Goal: Information Seeking & Learning: Learn about a topic

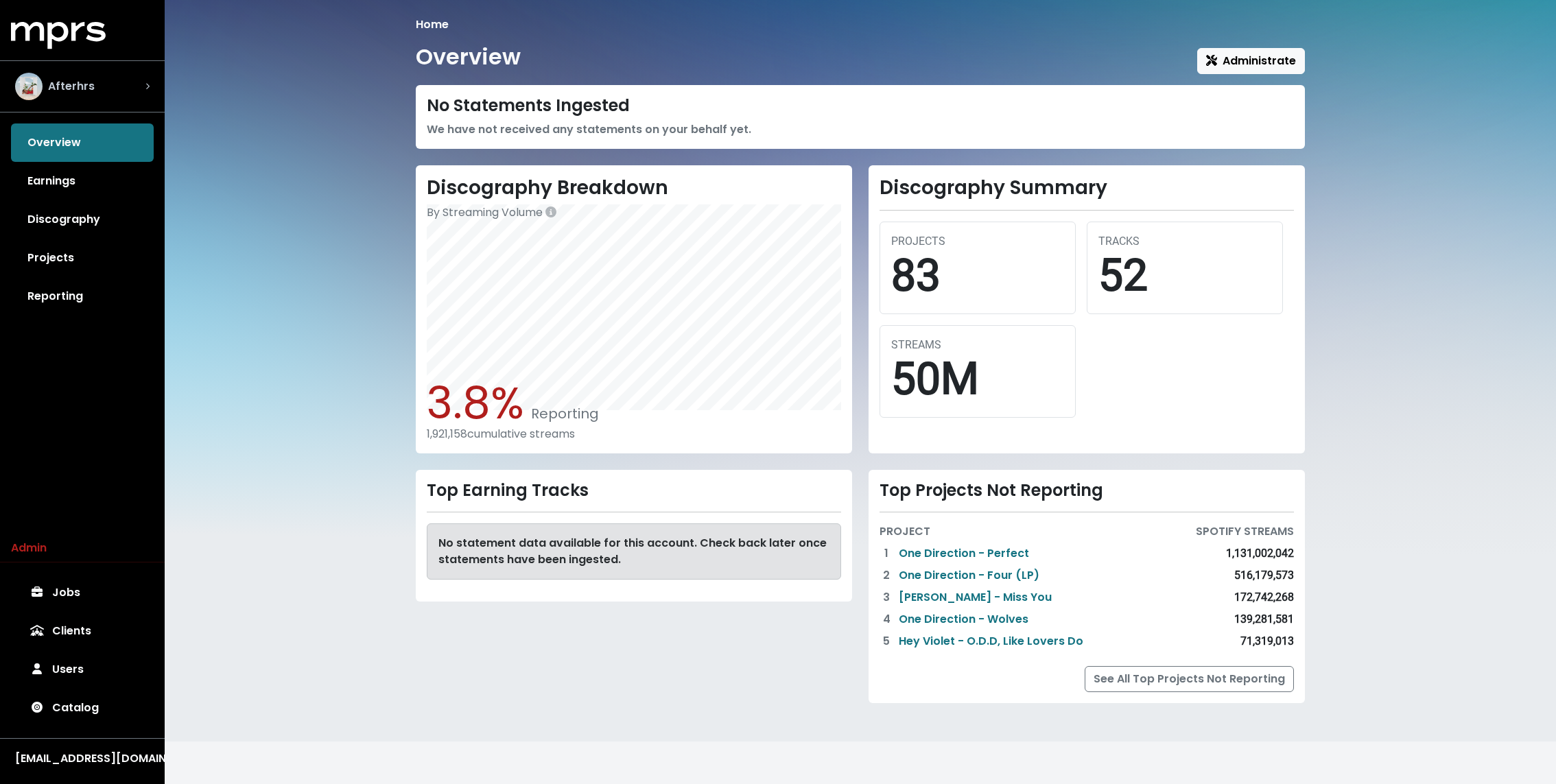
click at [131, 93] on div "Afterhrs" at bounding box center [82, 87] width 135 height 28
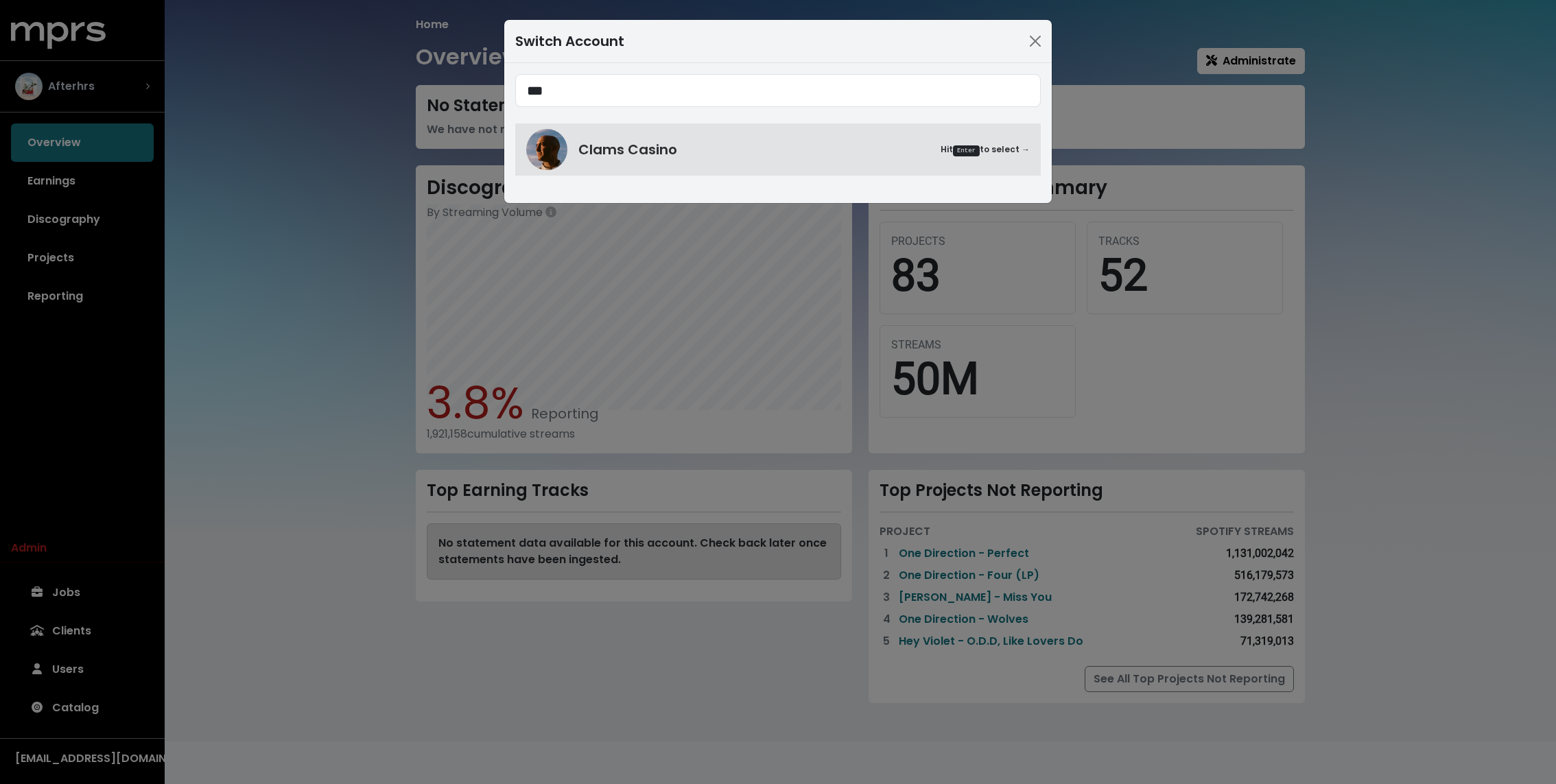
type input "***"
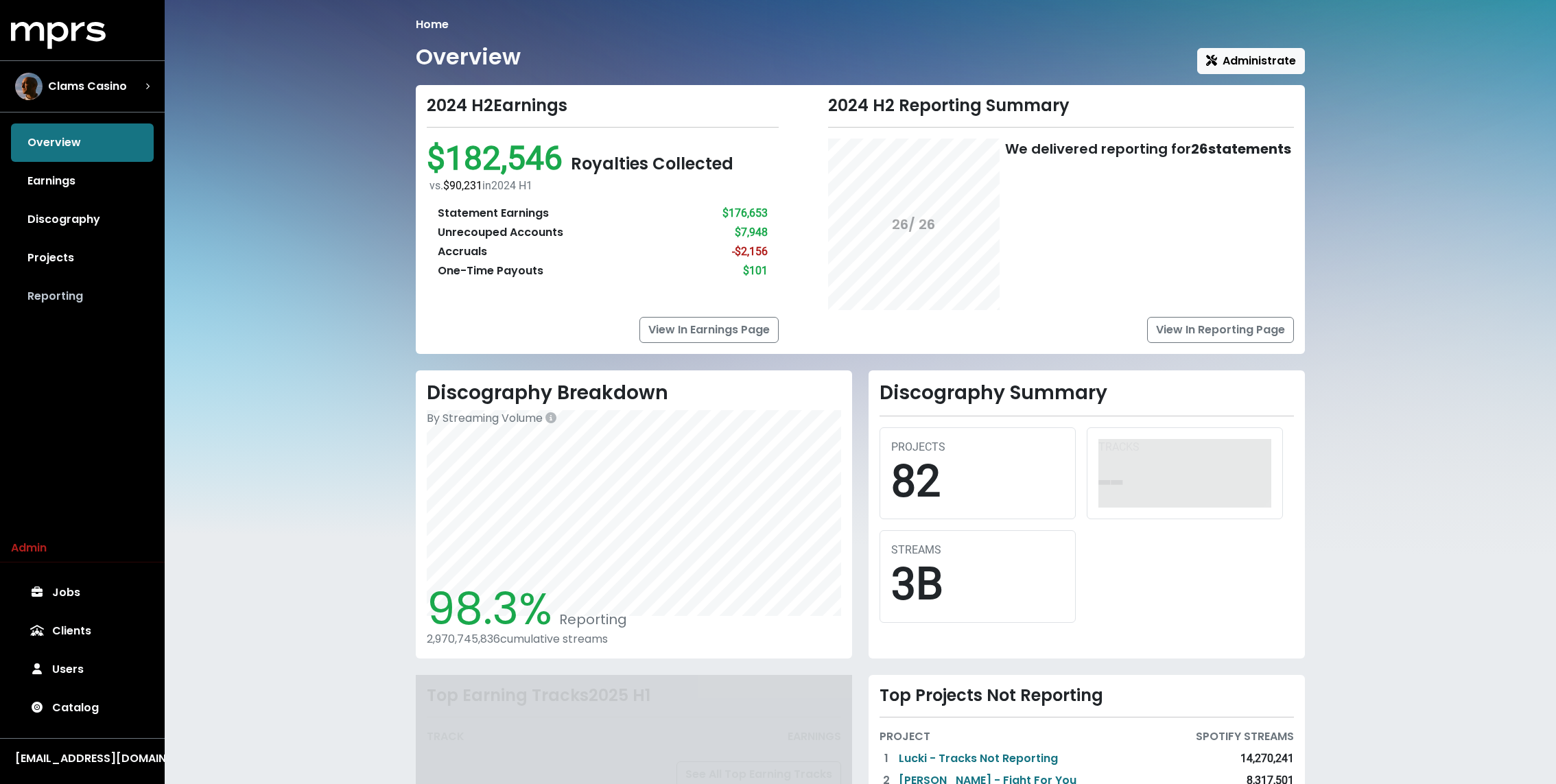
click at [80, 288] on link "Reporting" at bounding box center [82, 297] width 143 height 39
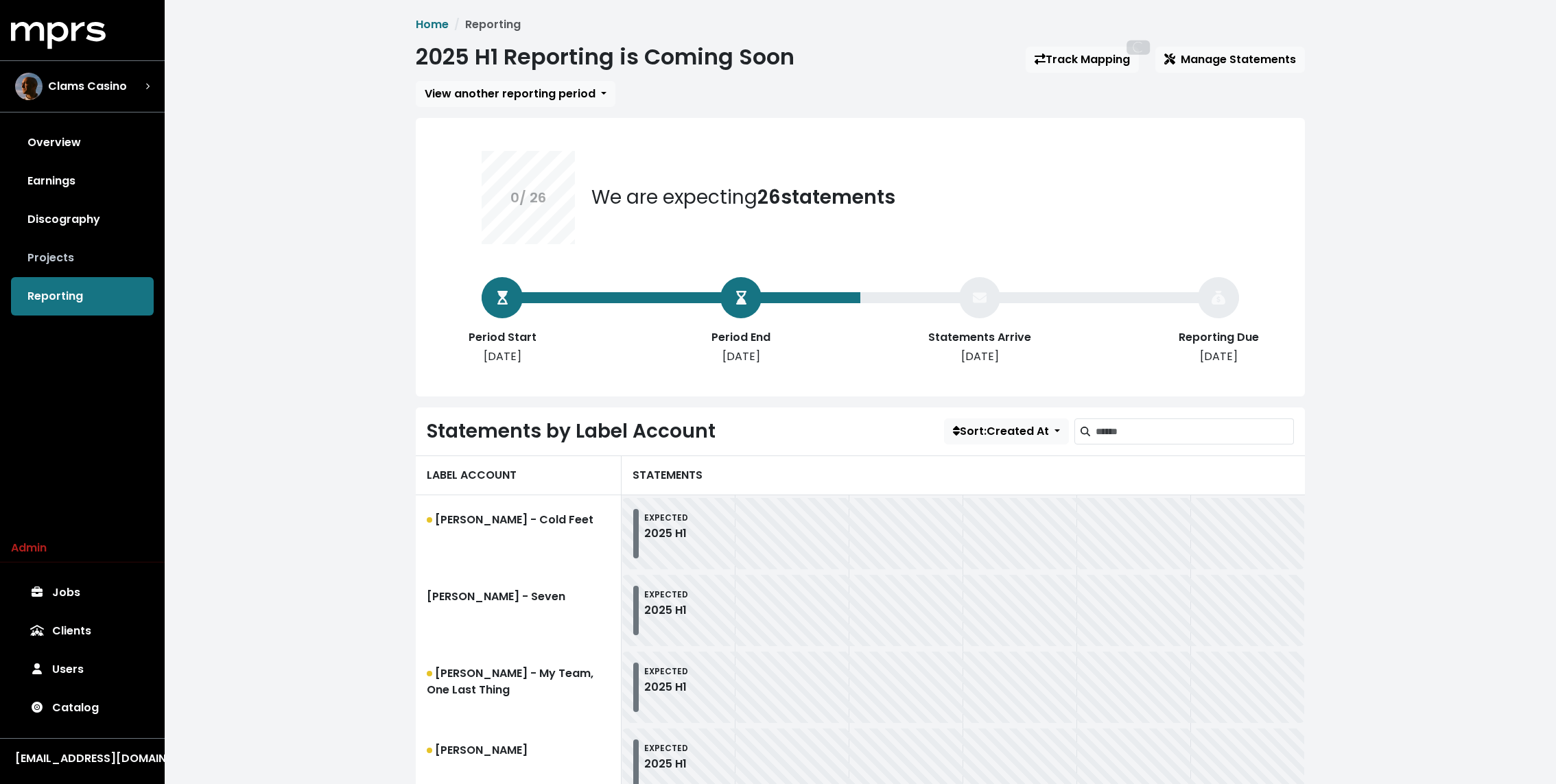
click at [80, 266] on link "Projects" at bounding box center [82, 258] width 143 height 39
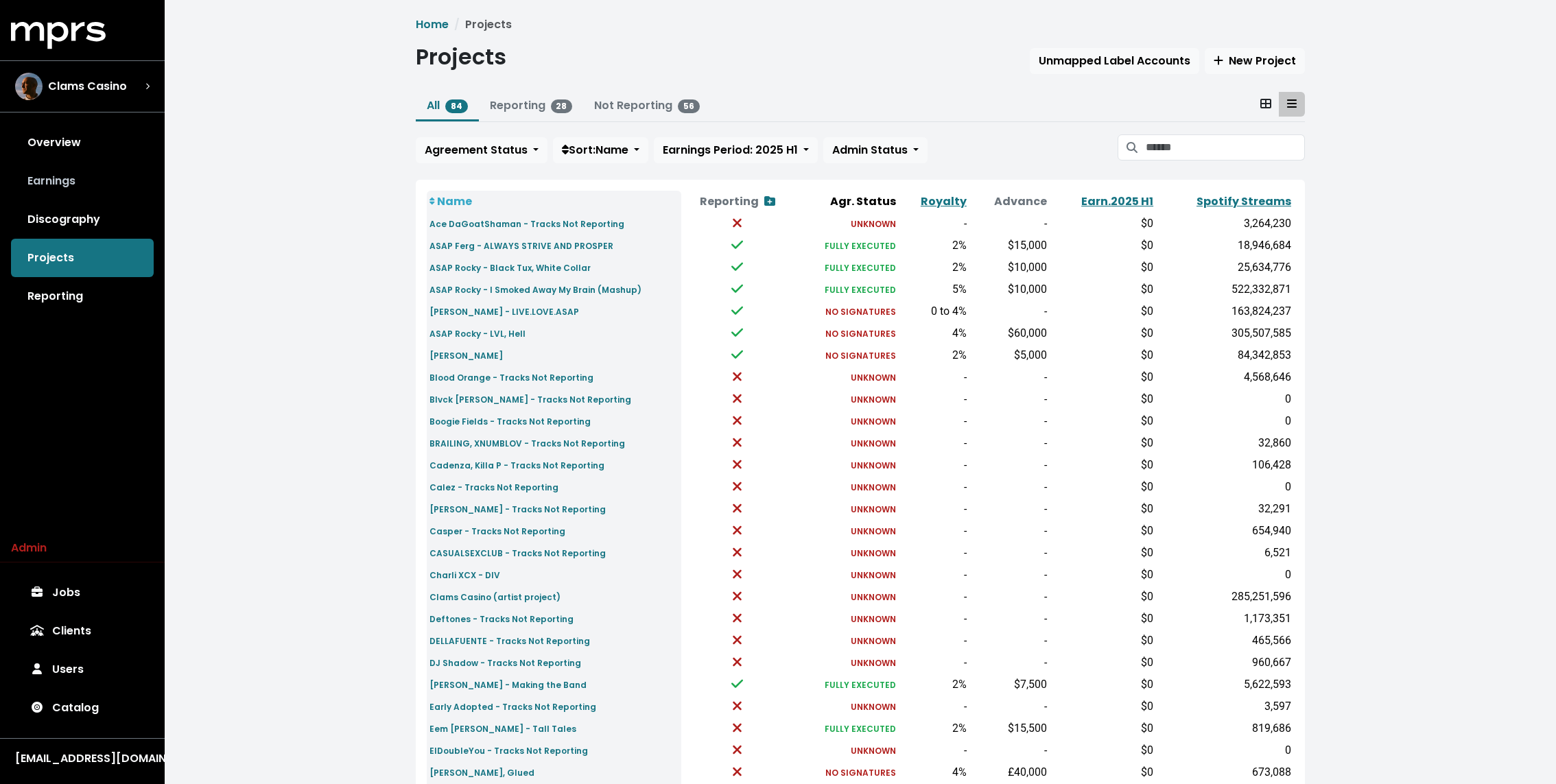
click at [86, 185] on link "Earnings" at bounding box center [82, 181] width 143 height 39
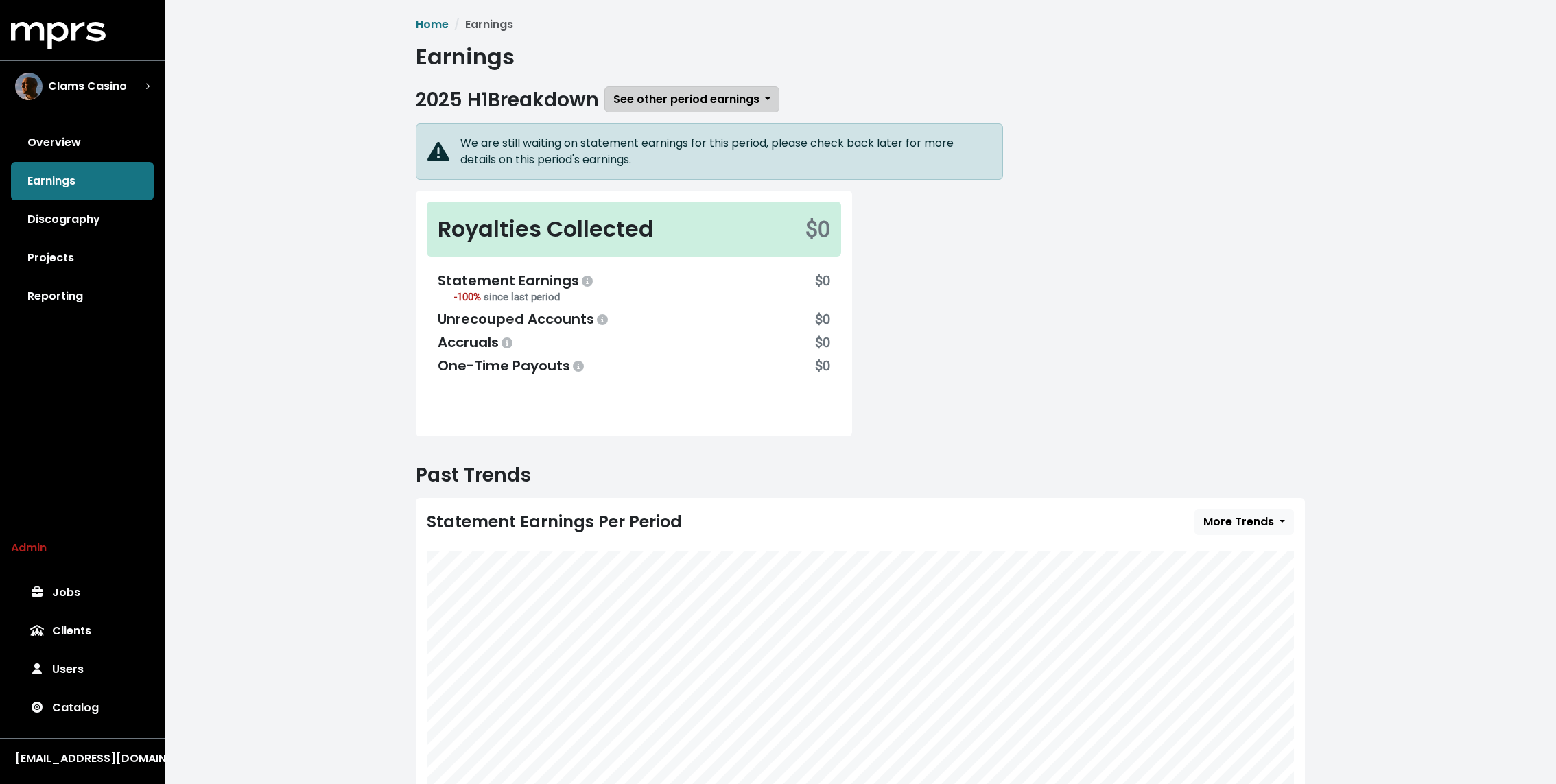
click at [666, 98] on span "See other period earnings" at bounding box center [686, 99] width 147 height 16
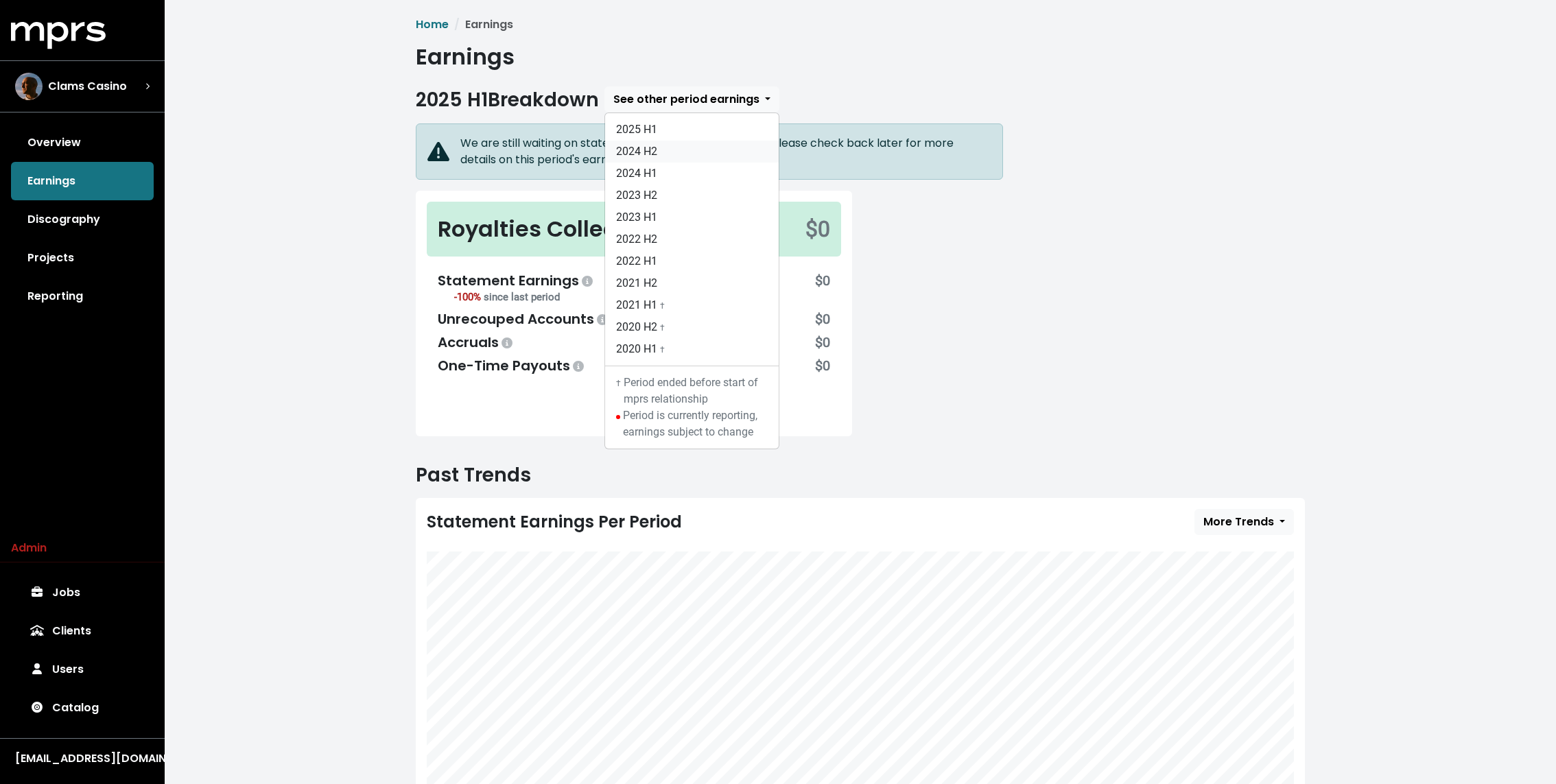
click at [652, 156] on link "2024 H2" at bounding box center [691, 152] width 173 height 22
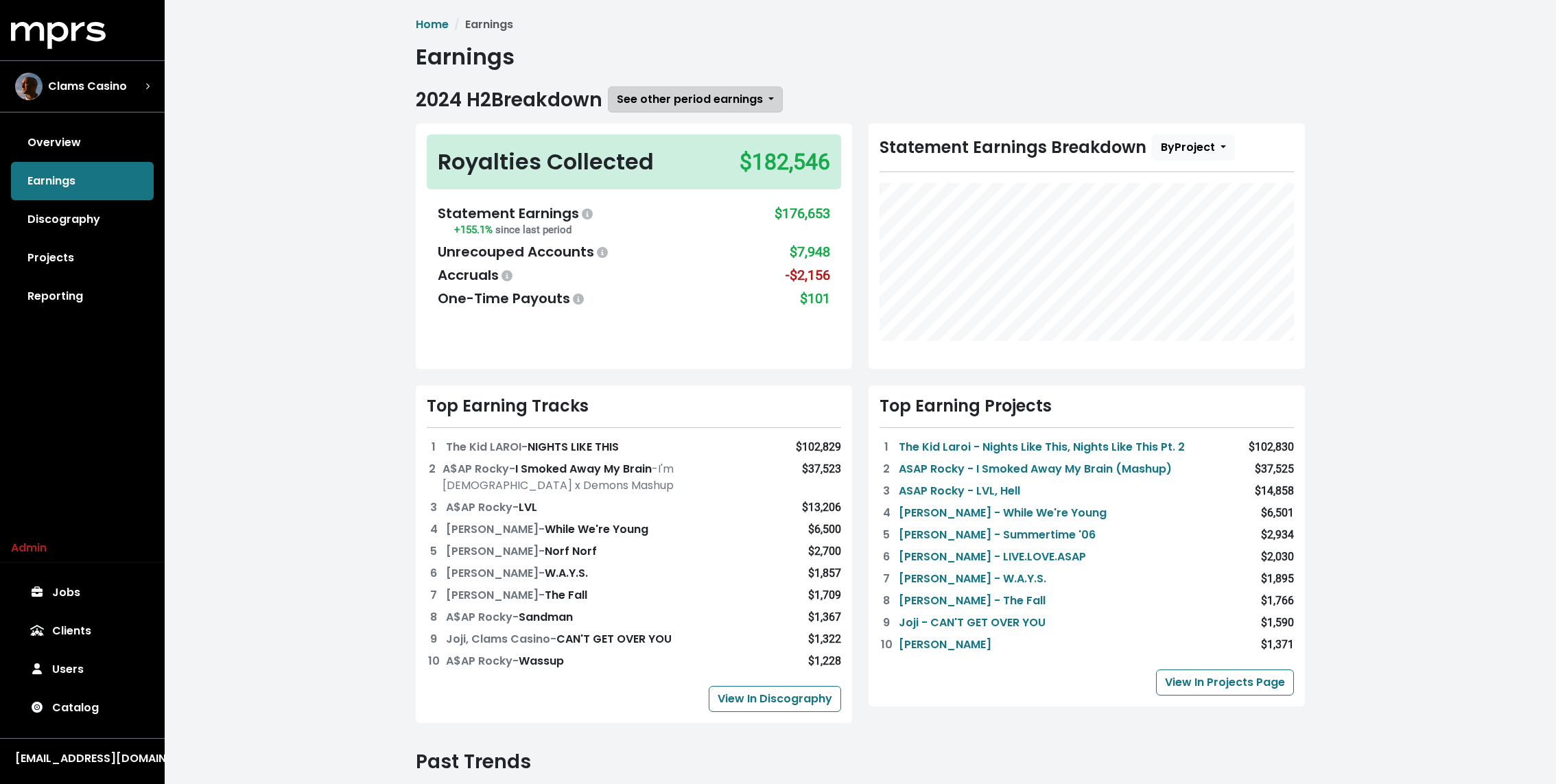
click at [658, 100] on span "See other period earnings" at bounding box center [690, 99] width 147 height 16
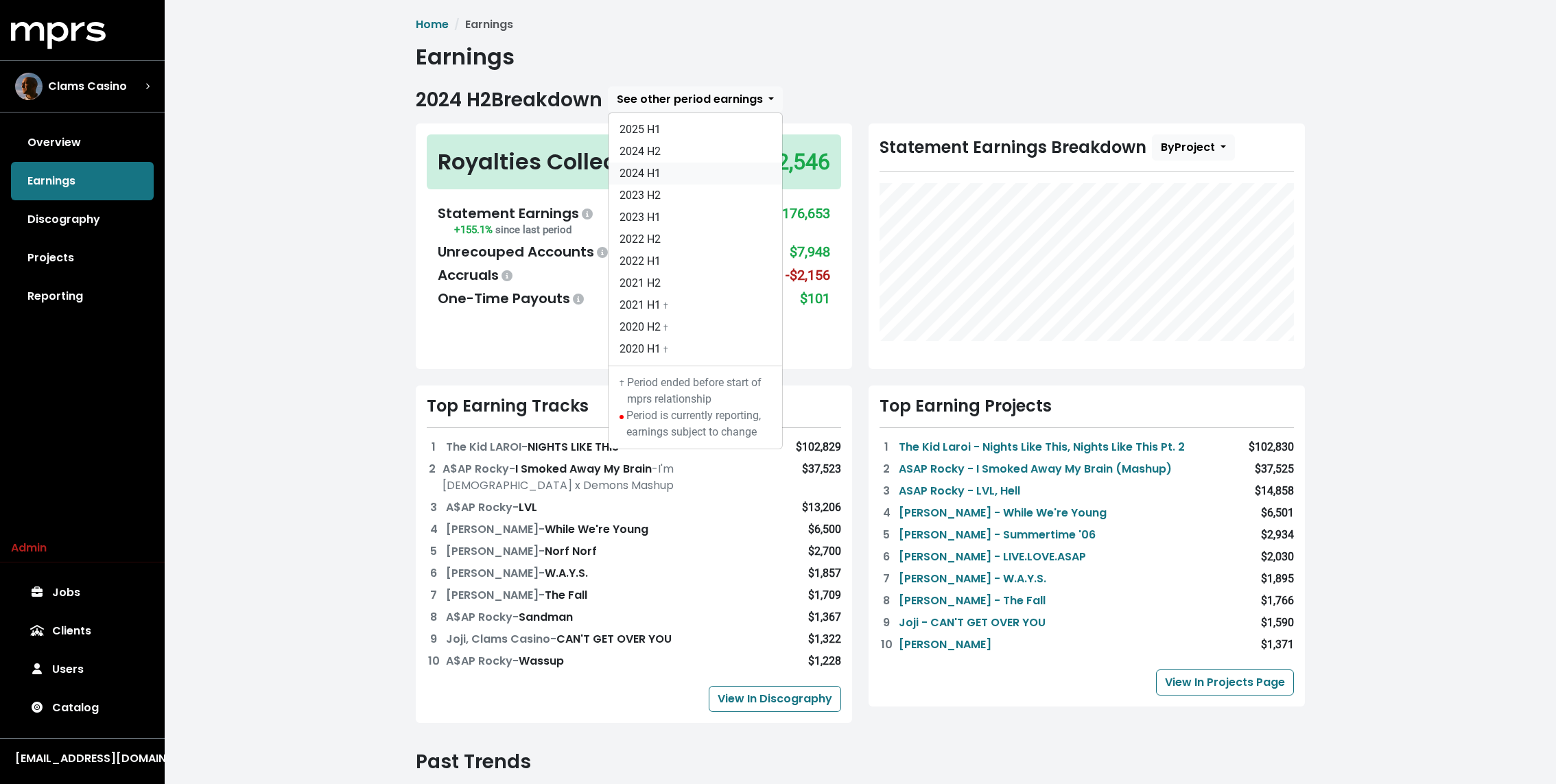
click at [653, 170] on link "2024 H1" at bounding box center [695, 173] width 173 height 22
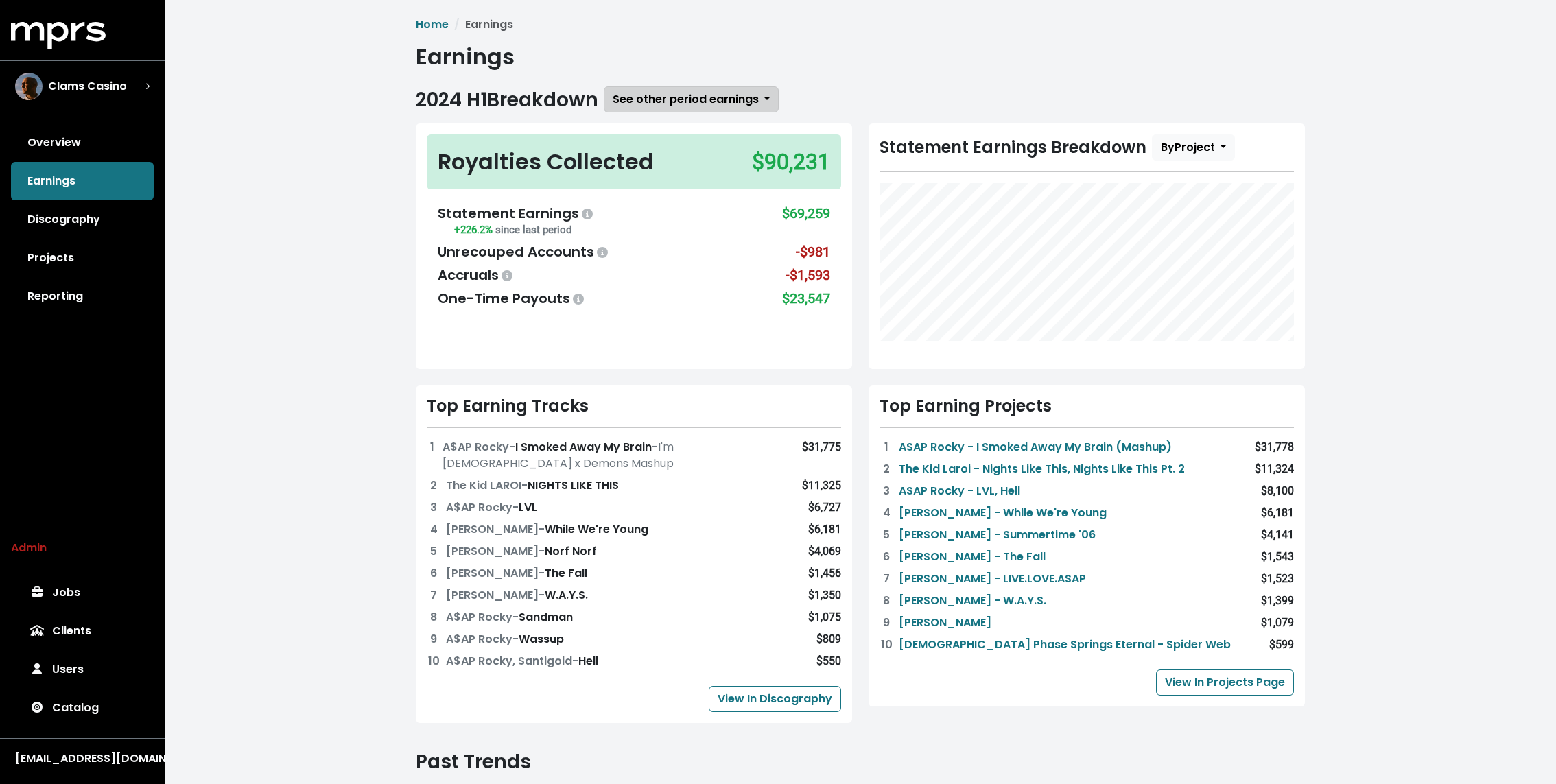
click at [658, 93] on span "See other period earnings" at bounding box center [686, 99] width 147 height 16
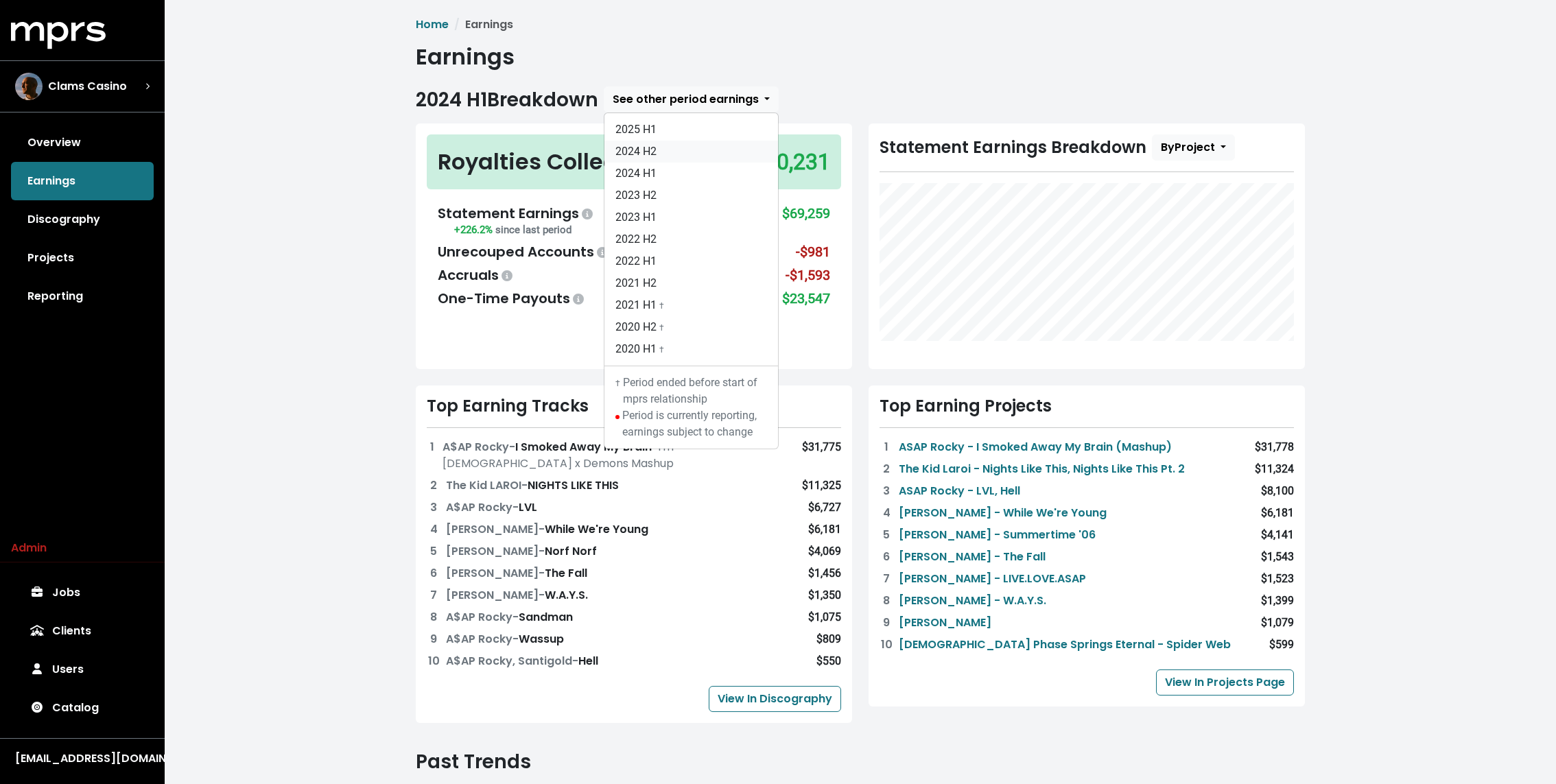
click at [657, 158] on link "2024 H2" at bounding box center [691, 152] width 173 height 22
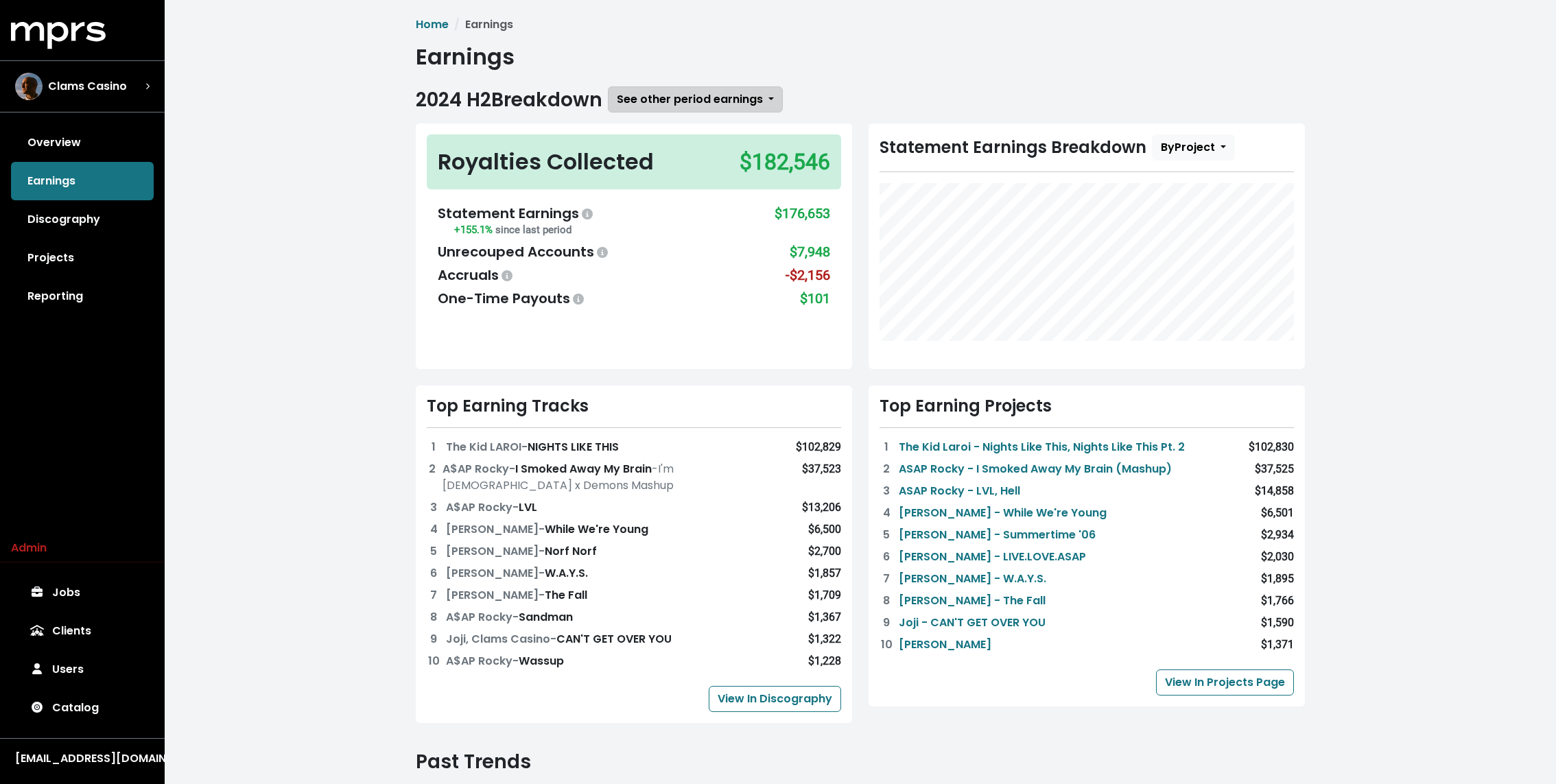
click at [679, 100] on span "See other period earnings" at bounding box center [690, 99] width 147 height 16
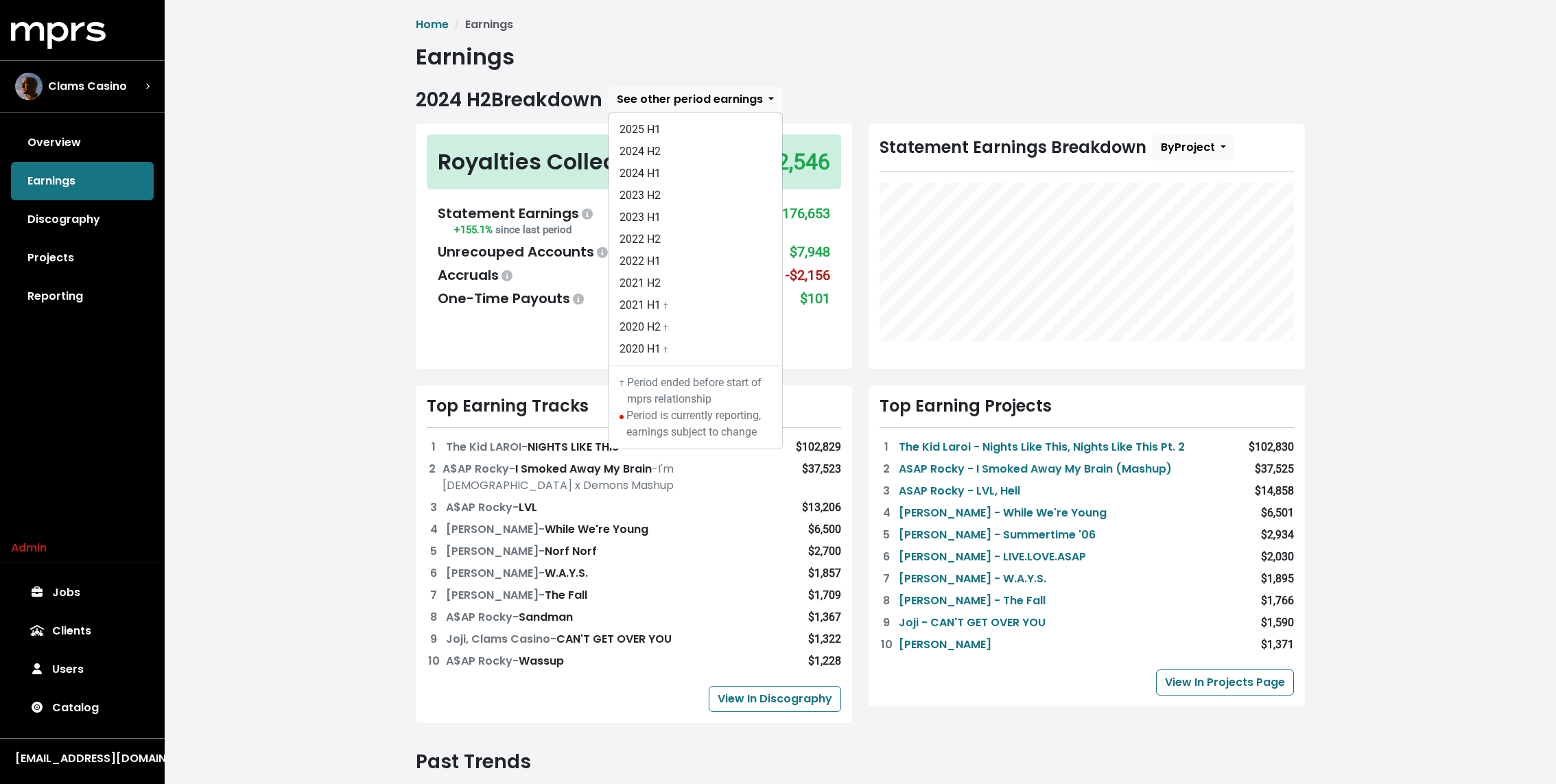
click at [296, 205] on div "Home Earnings Earnings 2024 H2 Breakdown See other period earnings 2025 H1 2024…" at bounding box center [860, 580] width 1391 height 1162
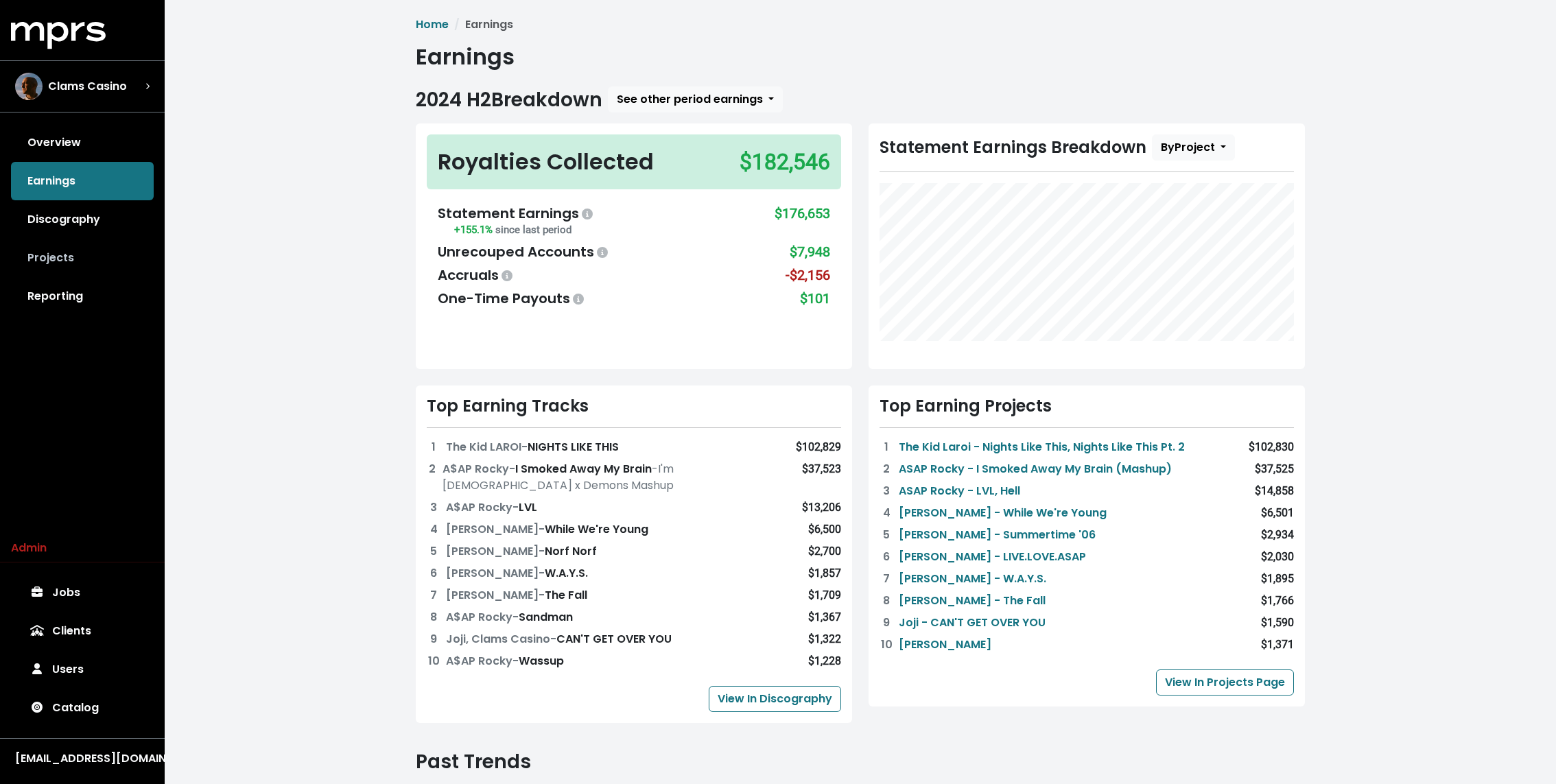
click at [82, 254] on link "Projects" at bounding box center [82, 258] width 143 height 39
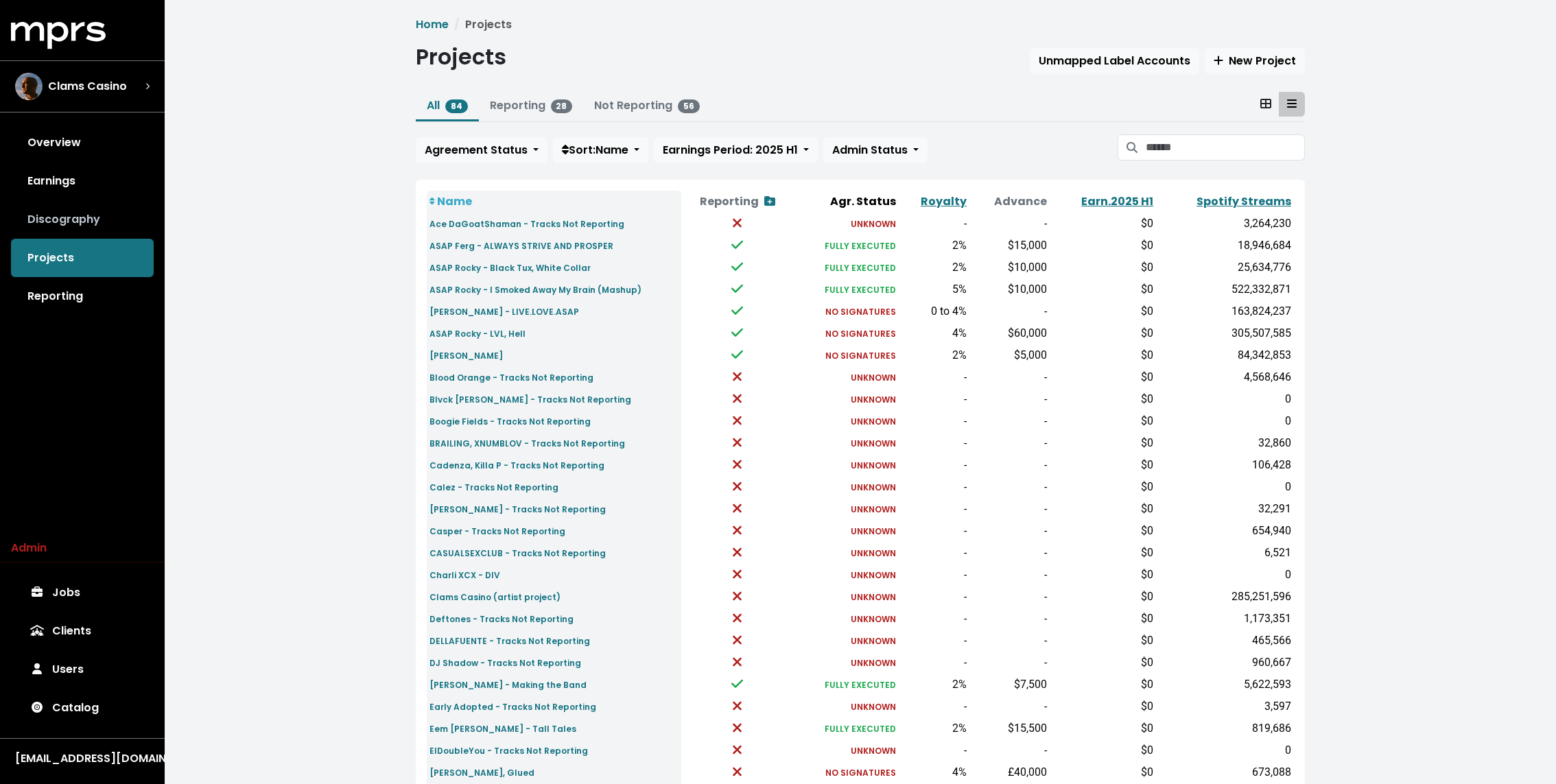
click at [100, 204] on link "Discography" at bounding box center [82, 219] width 143 height 39
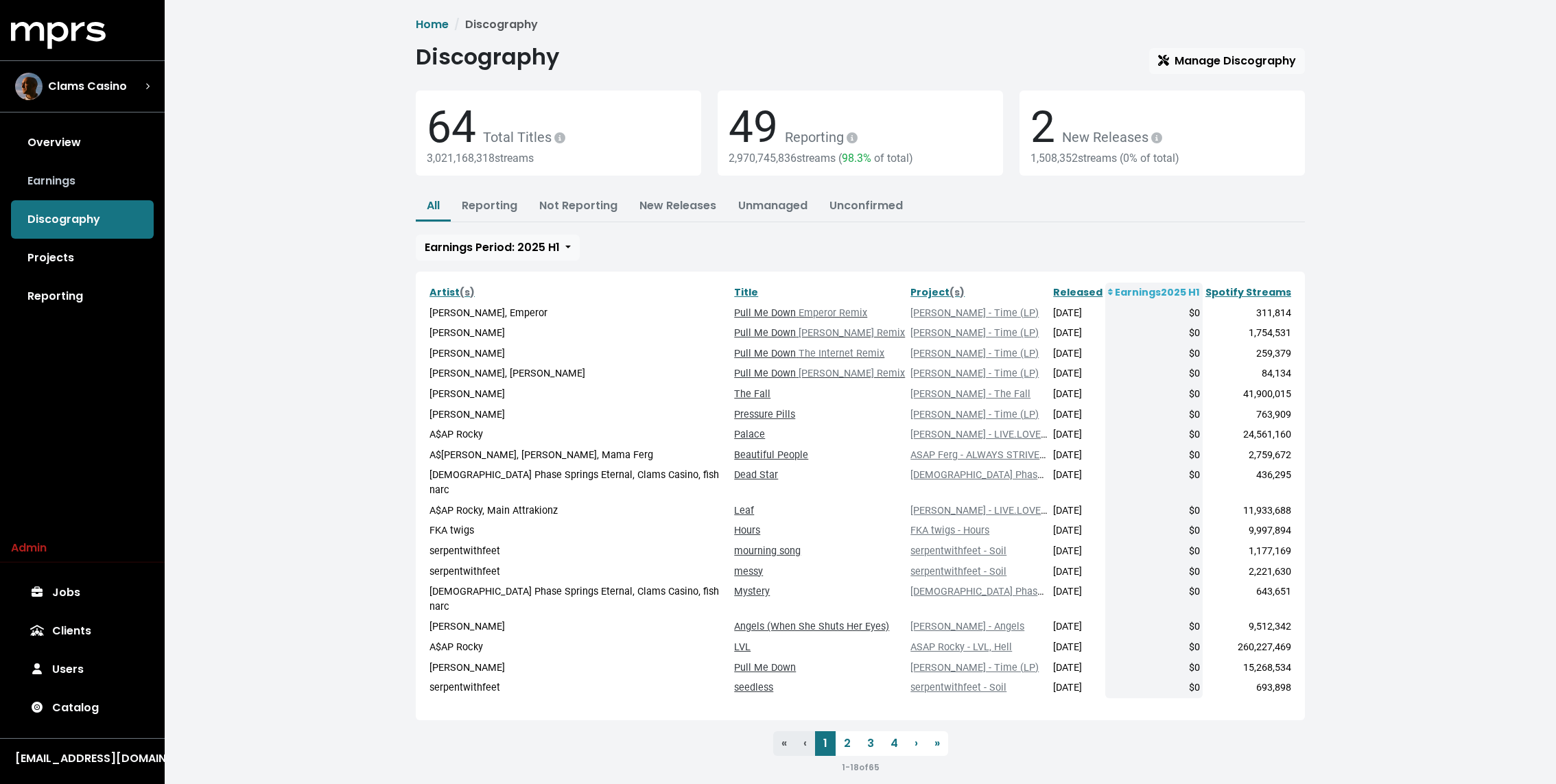
click at [85, 171] on link "Earnings" at bounding box center [82, 181] width 143 height 39
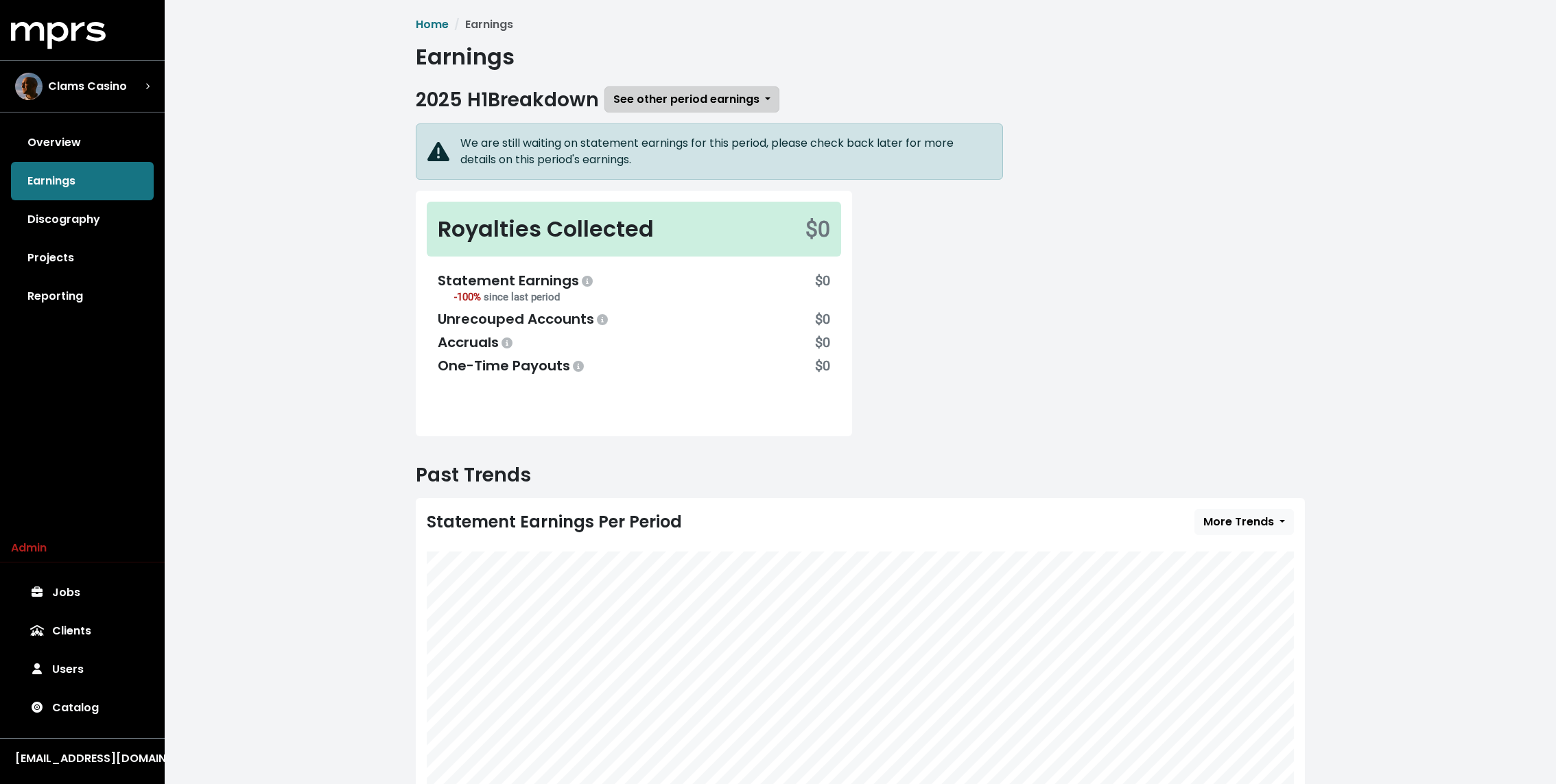
click at [626, 105] on span "See other period earnings" at bounding box center [686, 99] width 147 height 16
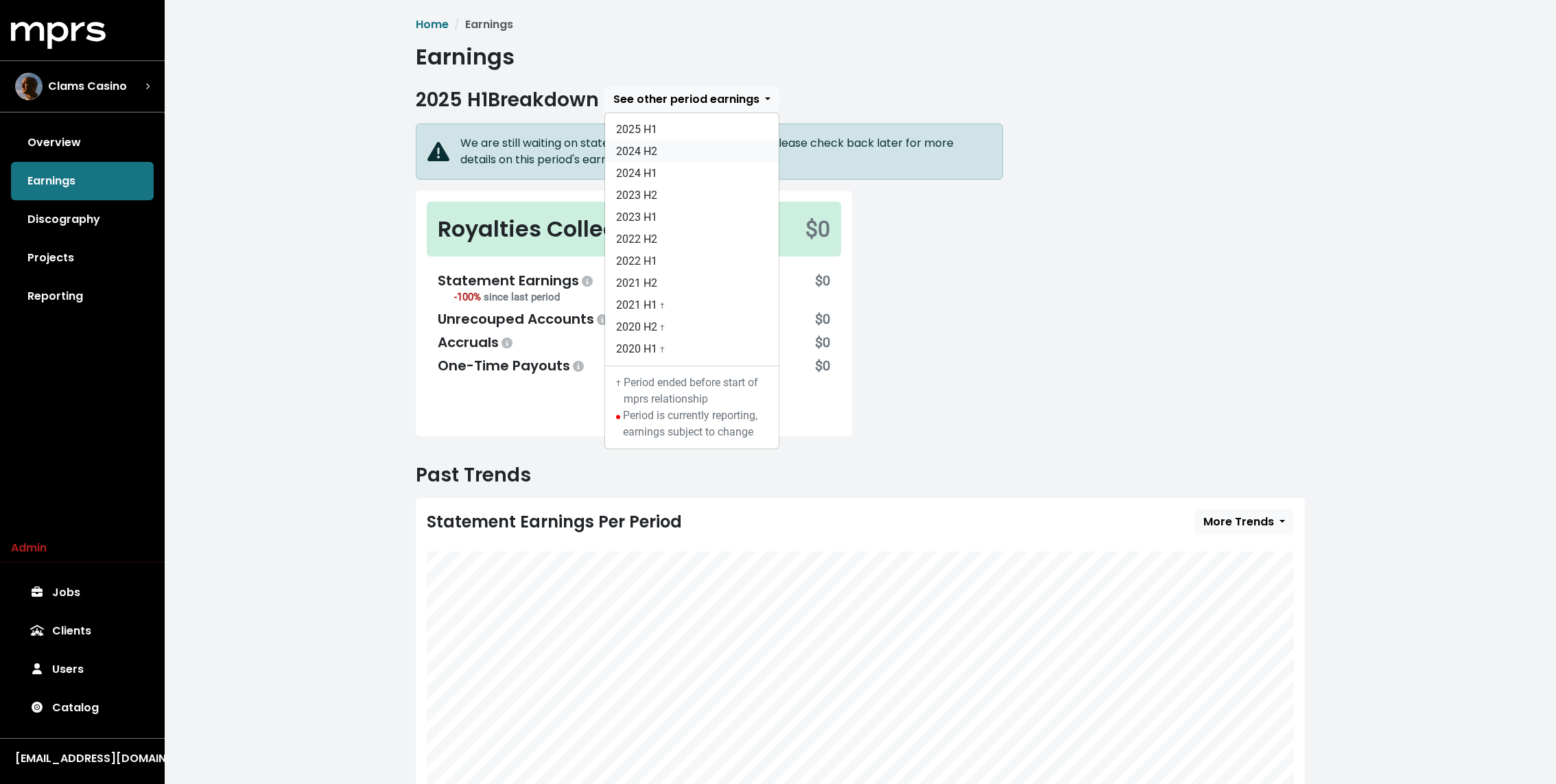
click at [652, 144] on link "2024 H2" at bounding box center [691, 152] width 173 height 22
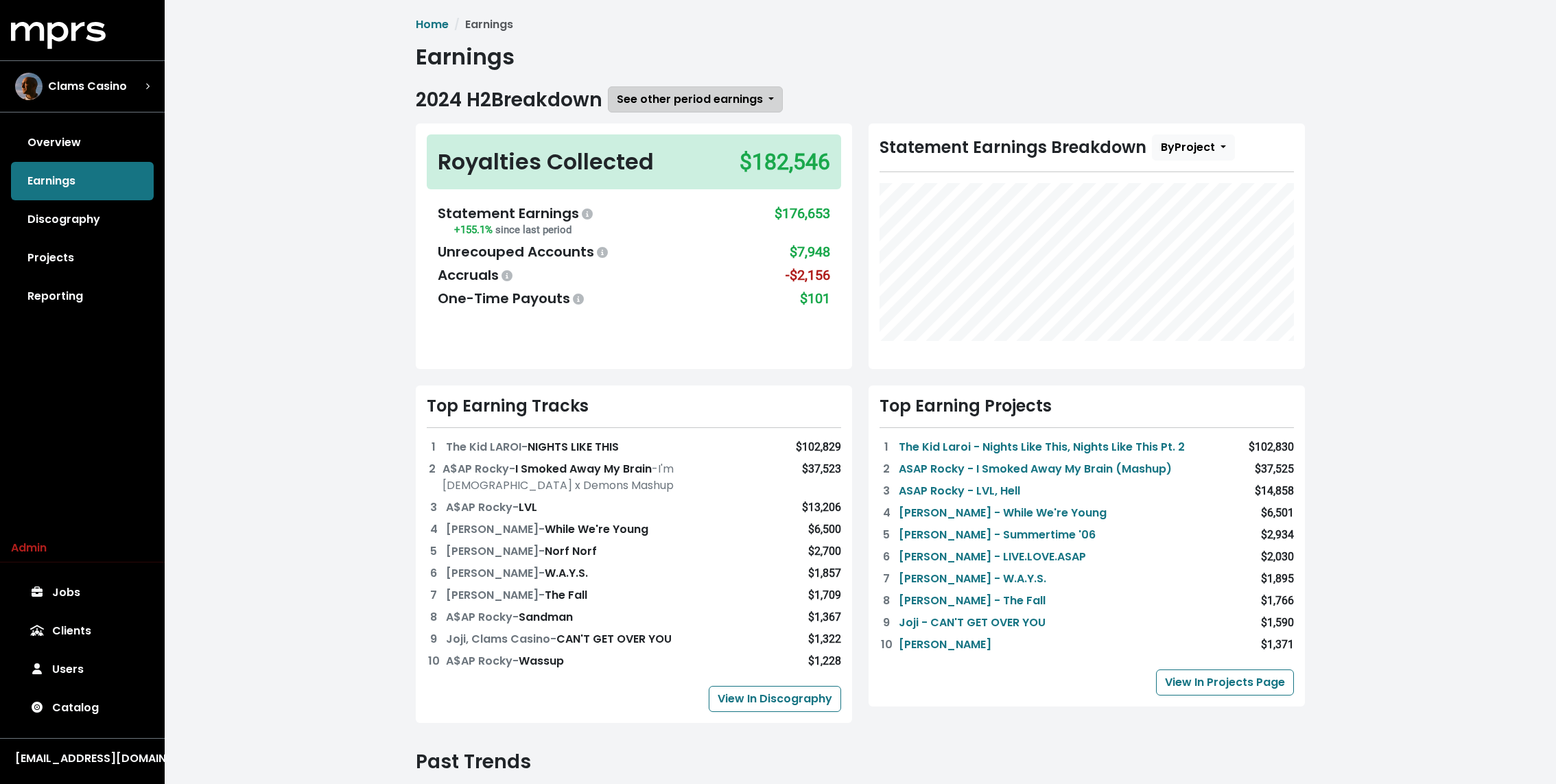
click at [688, 97] on span "See other period earnings" at bounding box center [690, 99] width 147 height 16
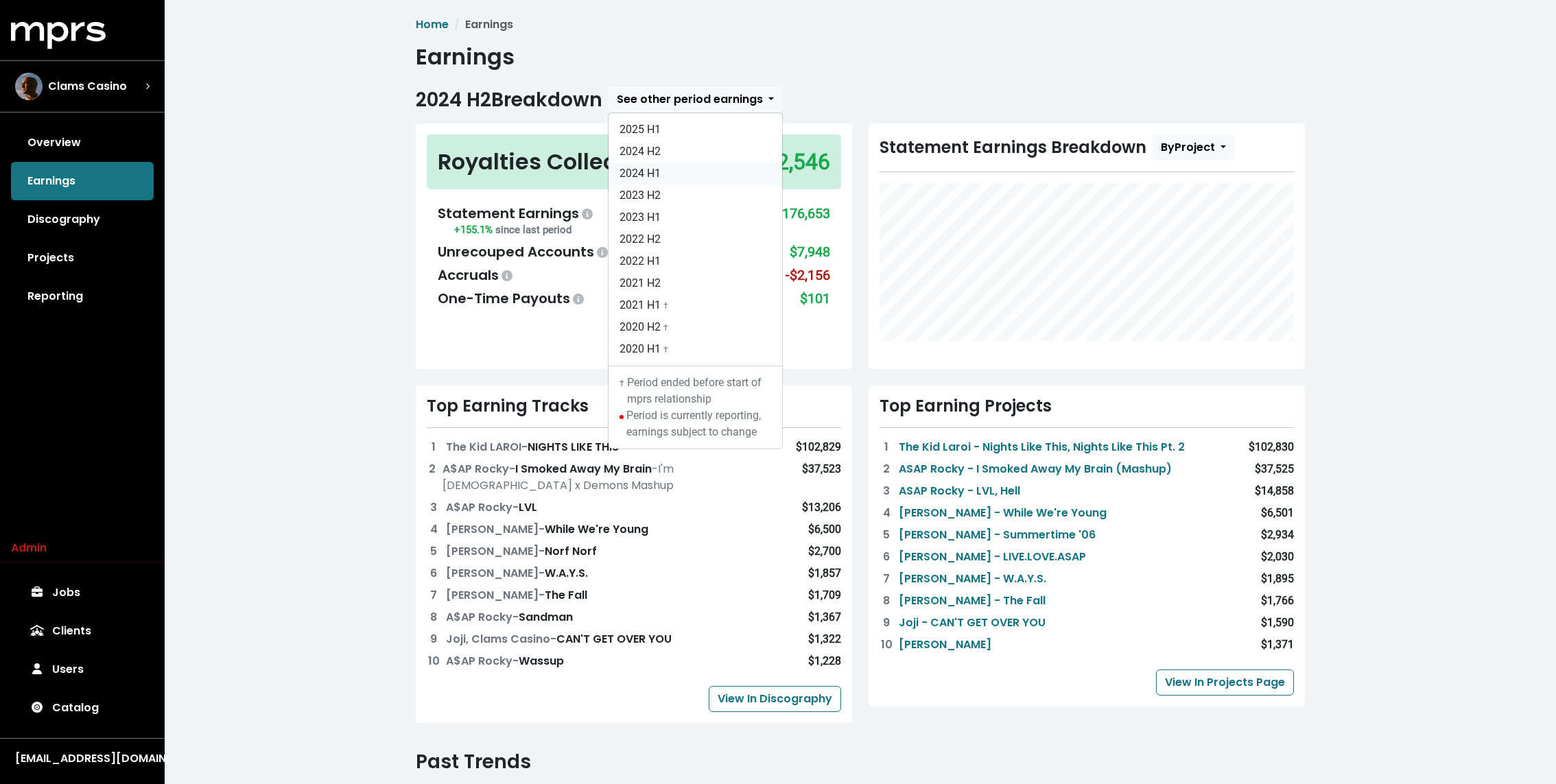
click at [653, 176] on link "2024 H1" at bounding box center [695, 173] width 173 height 22
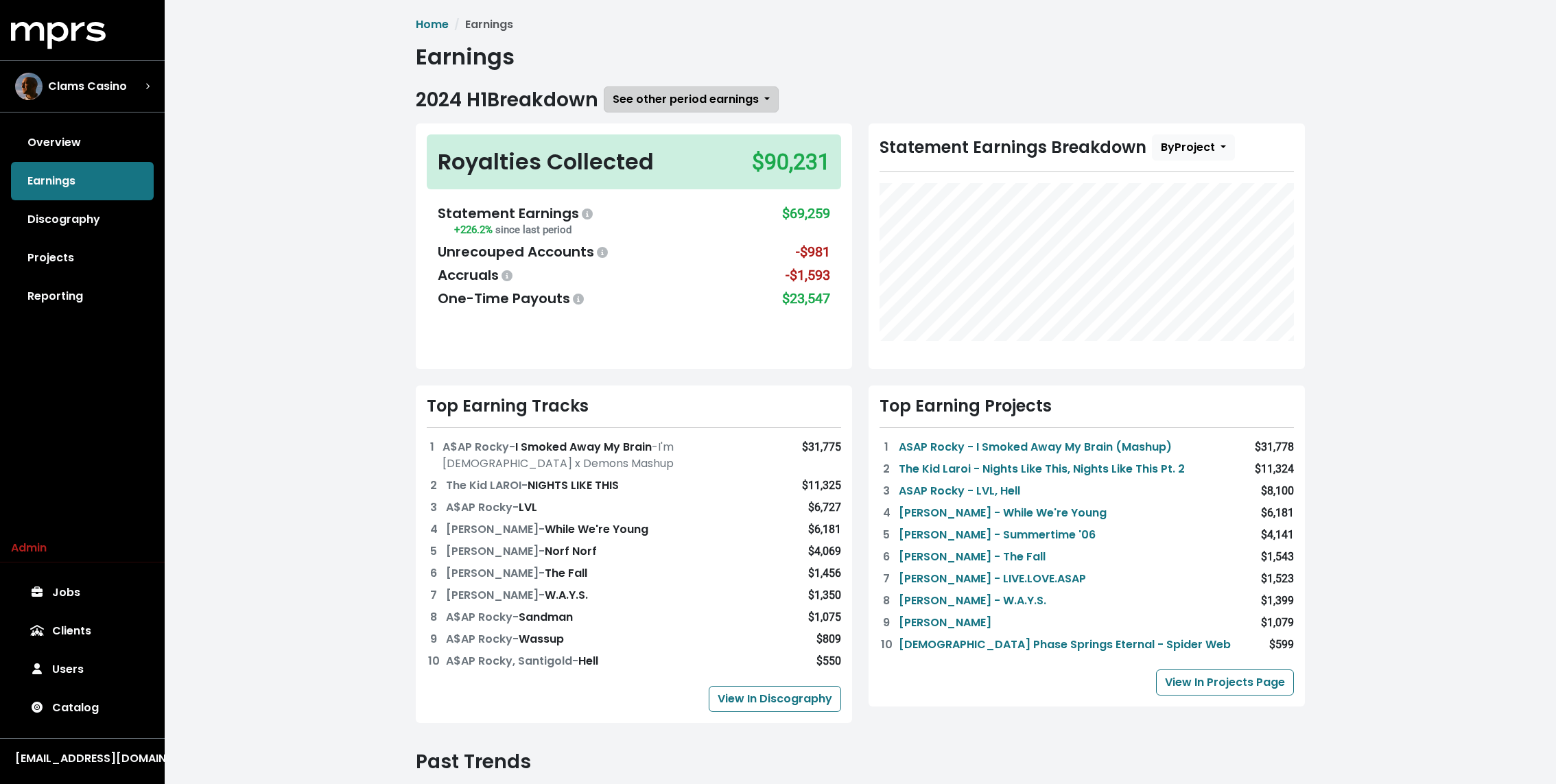
click at [645, 105] on span "See other period earnings" at bounding box center [686, 99] width 147 height 16
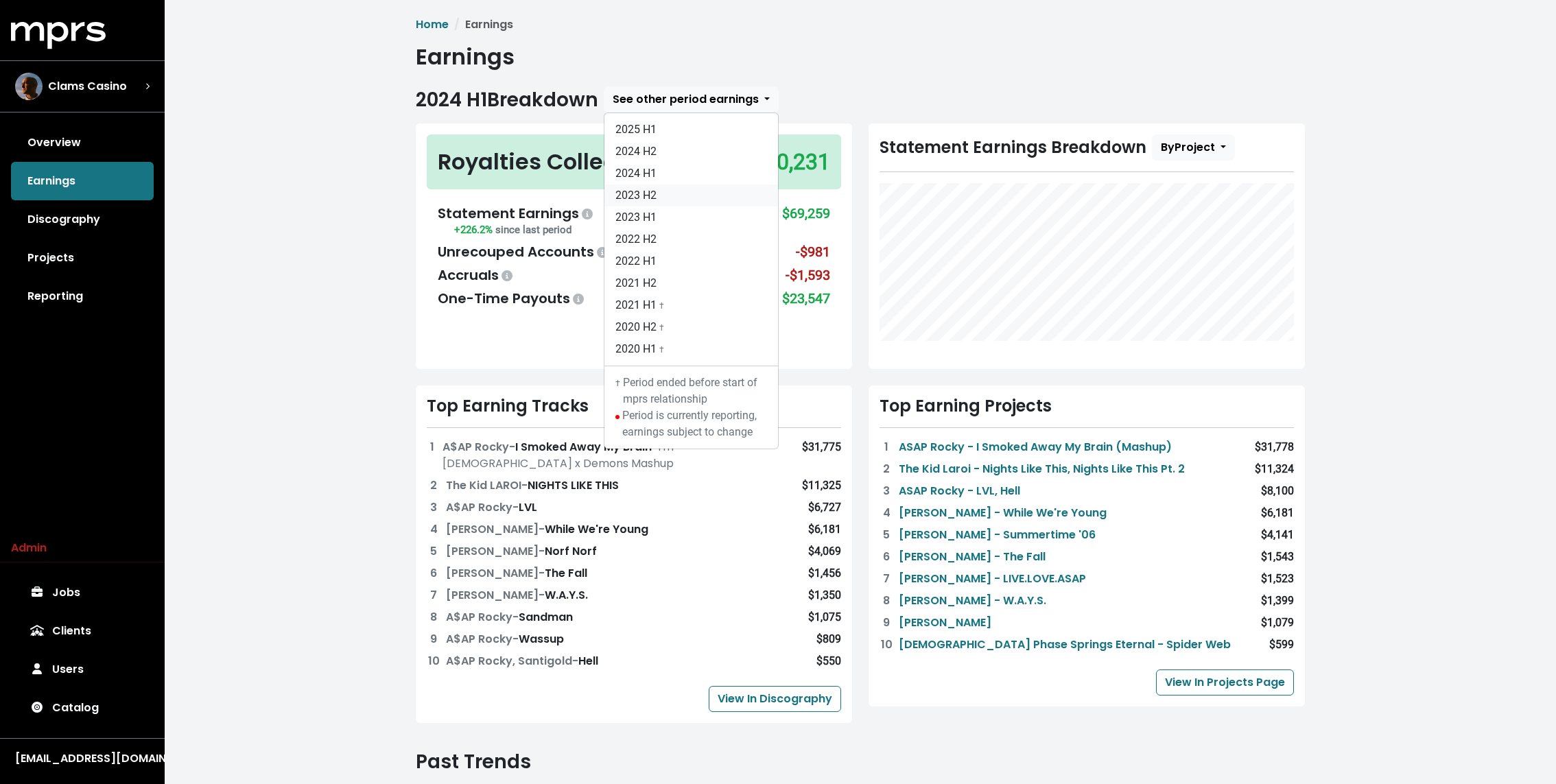
click at [662, 197] on link "2023 H2" at bounding box center [691, 195] width 173 height 22
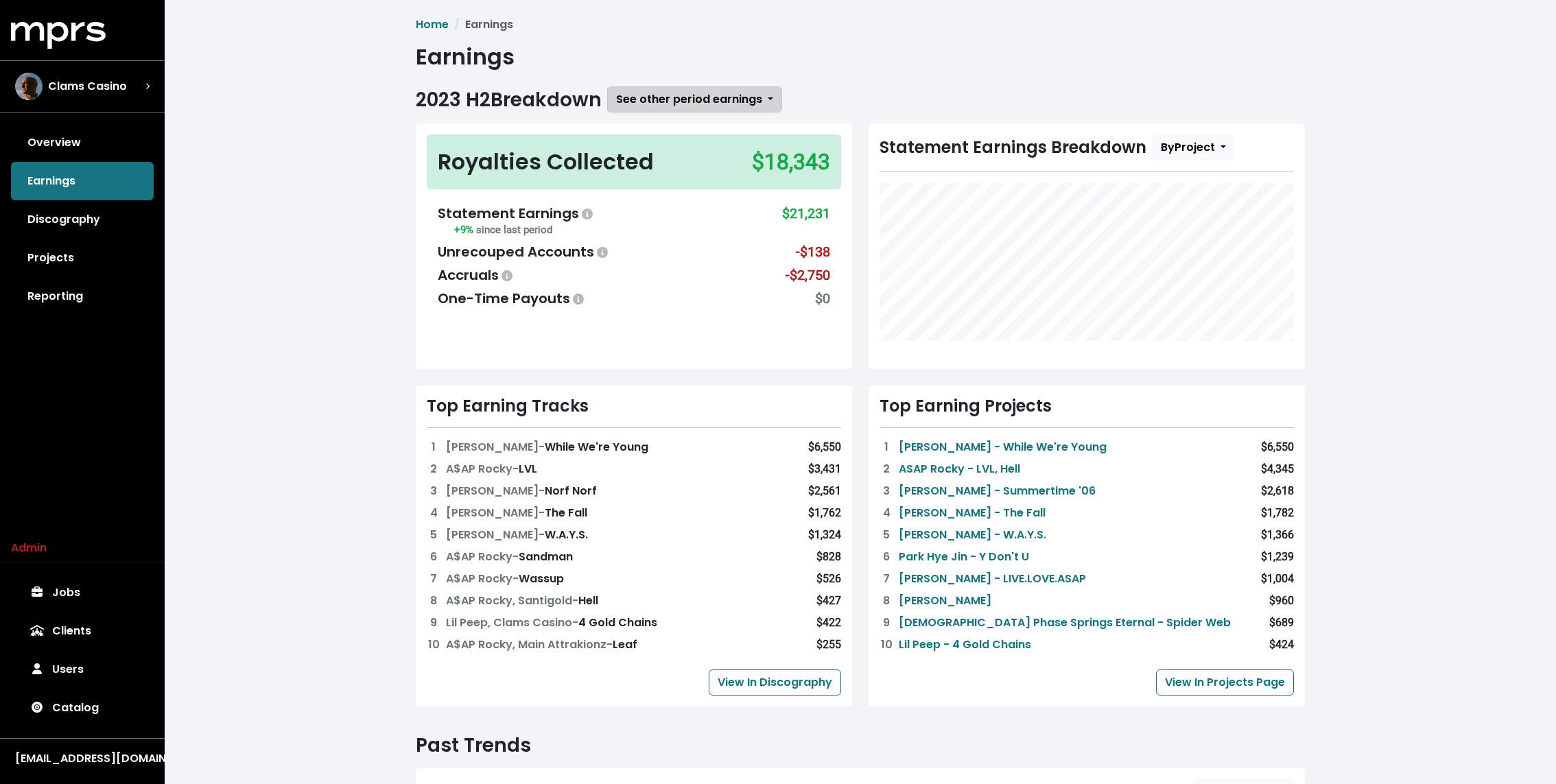
click at [662, 92] on span "See other period earnings" at bounding box center [689, 99] width 147 height 16
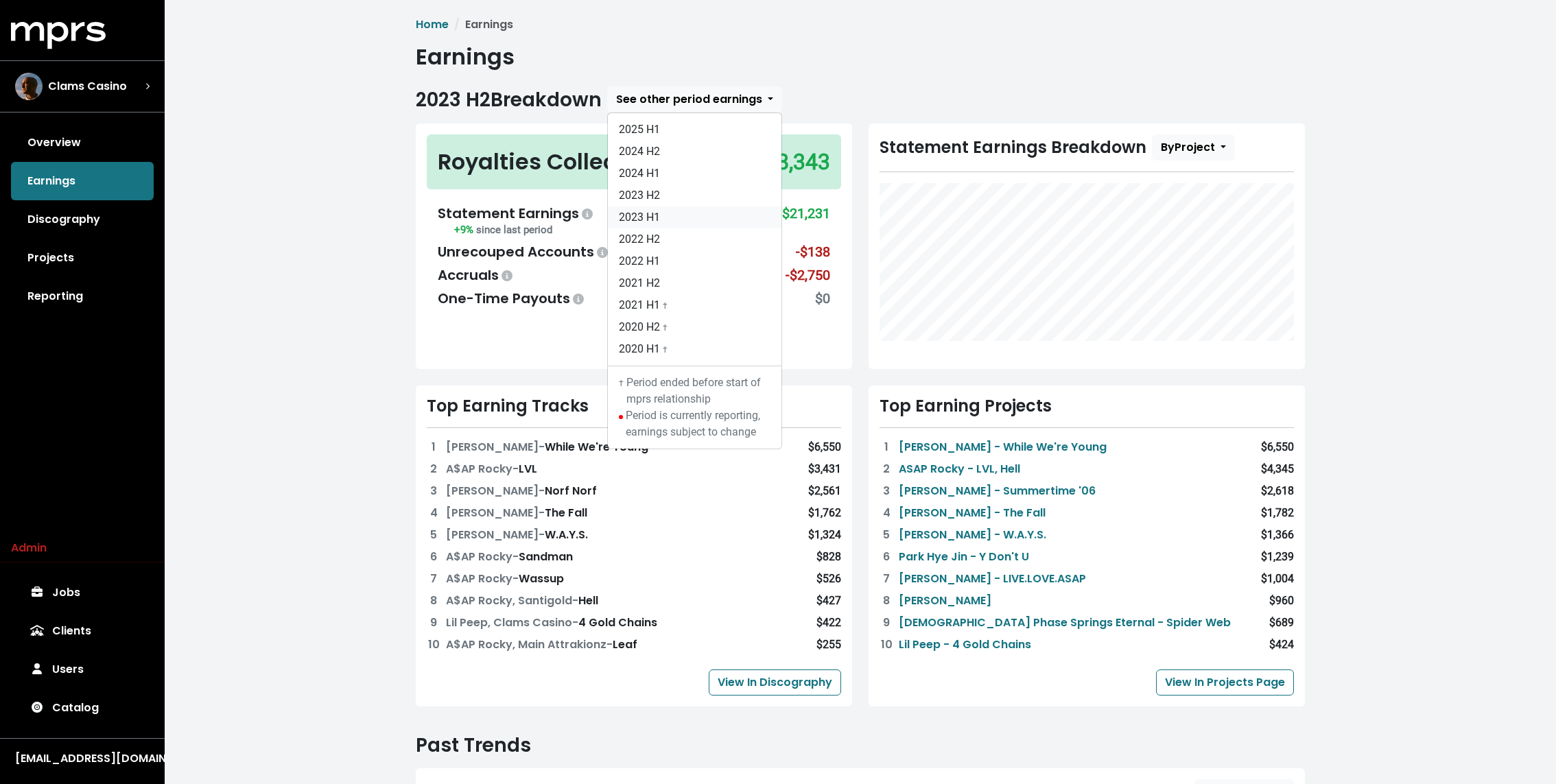
click at [660, 216] on link "2023 H1" at bounding box center [694, 217] width 173 height 22
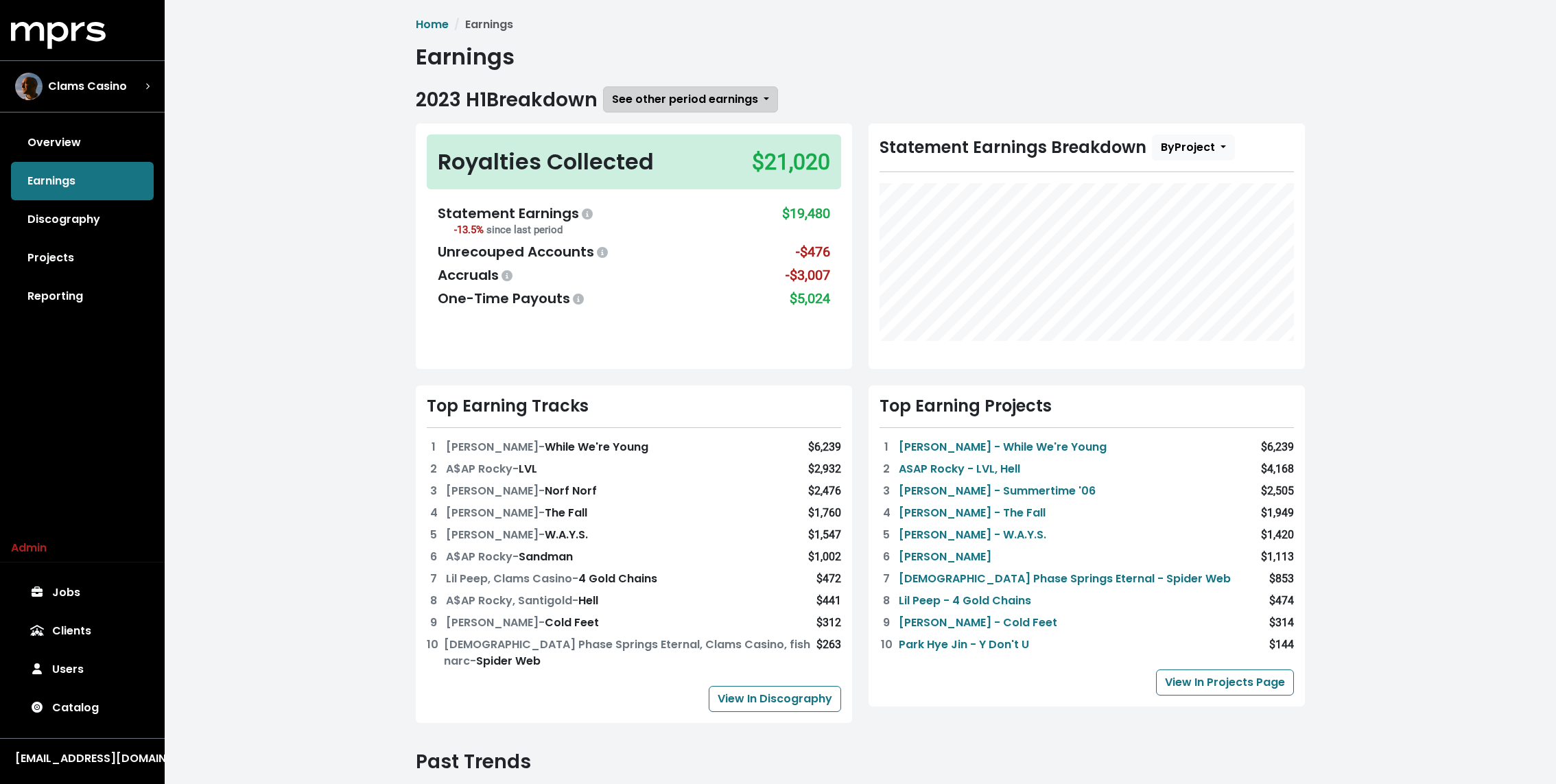
click at [677, 99] on span "See other period earnings" at bounding box center [685, 99] width 147 height 16
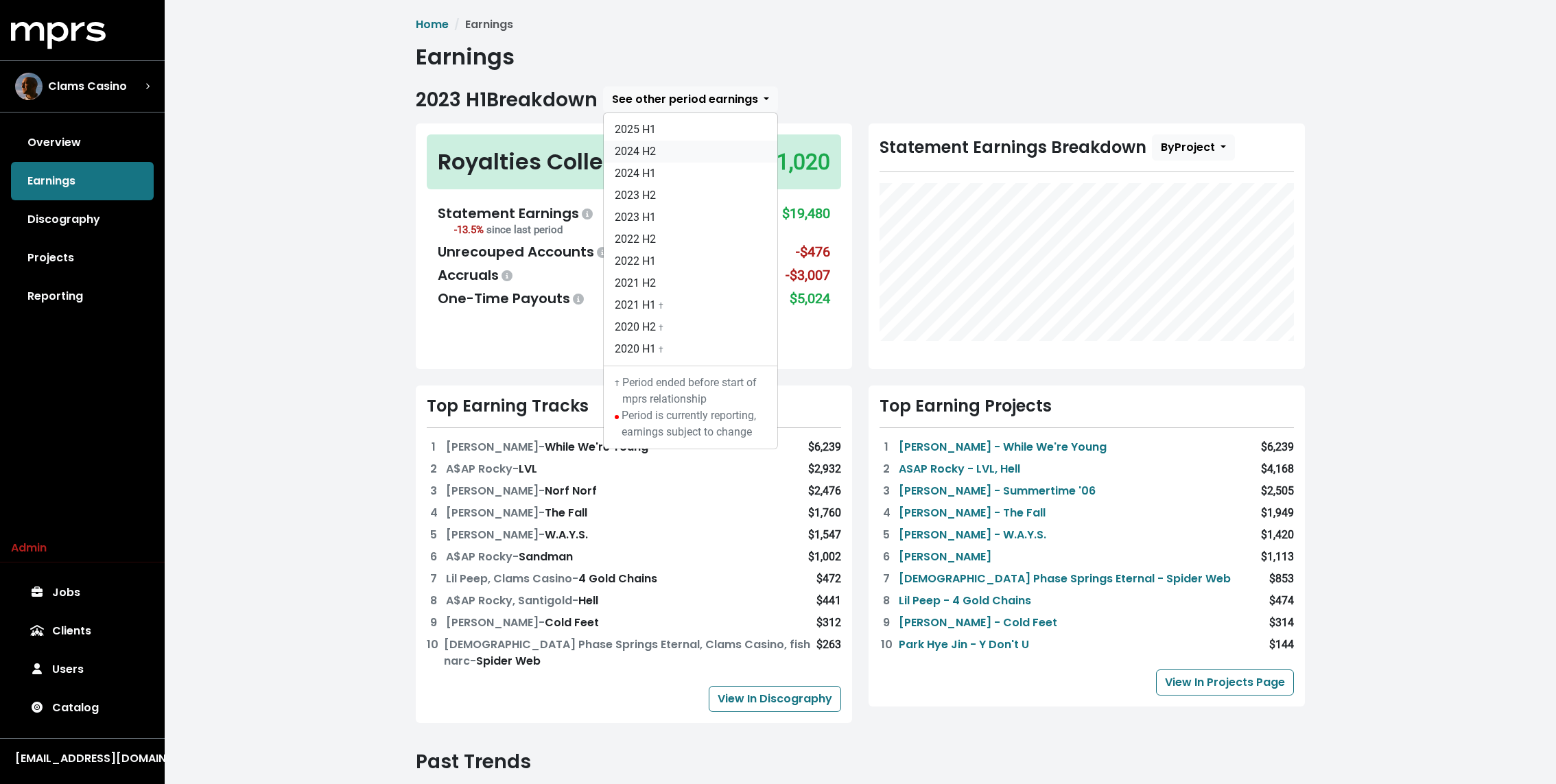
click at [666, 142] on link "2024 H2" at bounding box center [690, 152] width 173 height 22
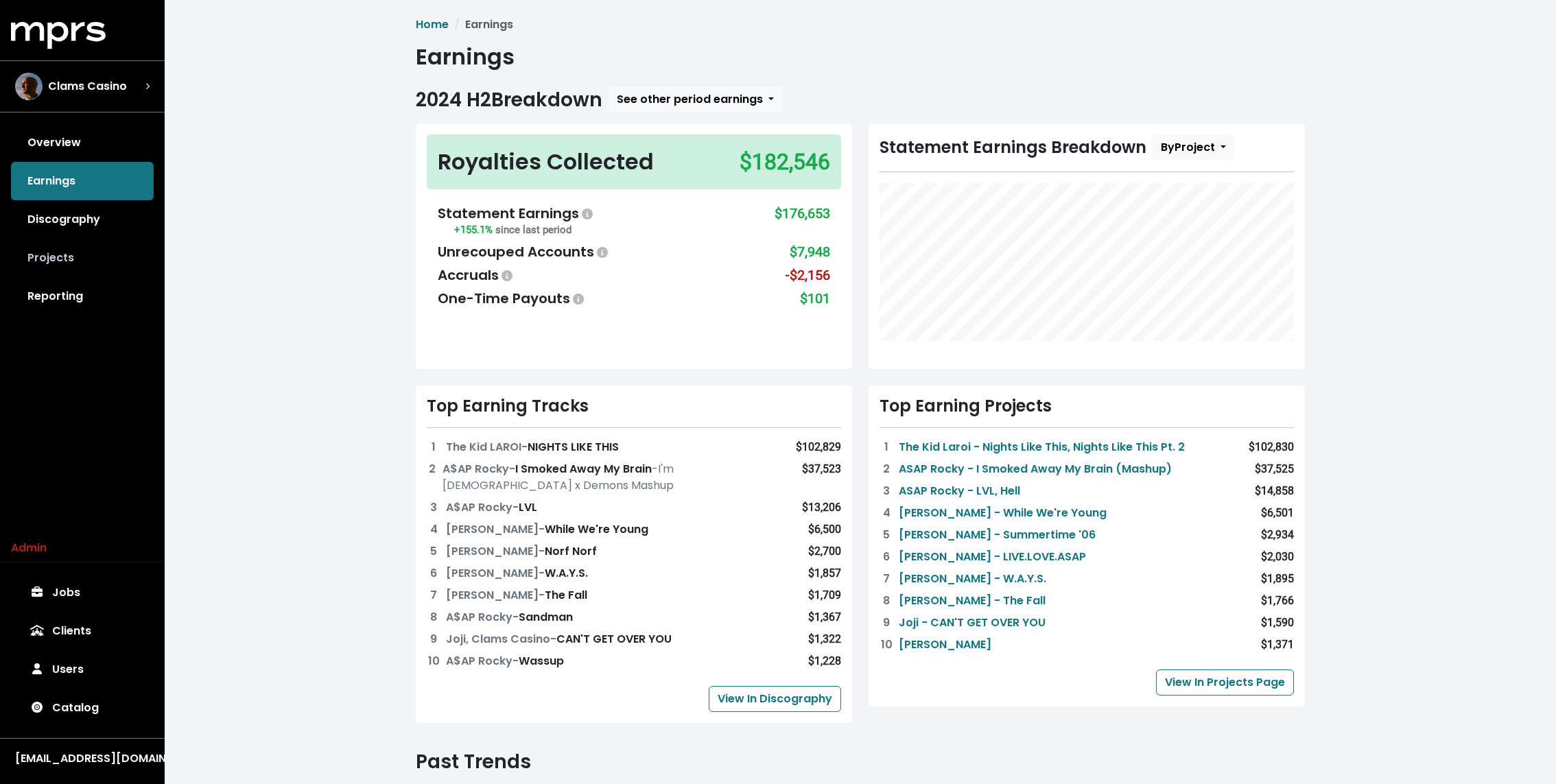
click at [50, 272] on link "Projects" at bounding box center [82, 258] width 143 height 39
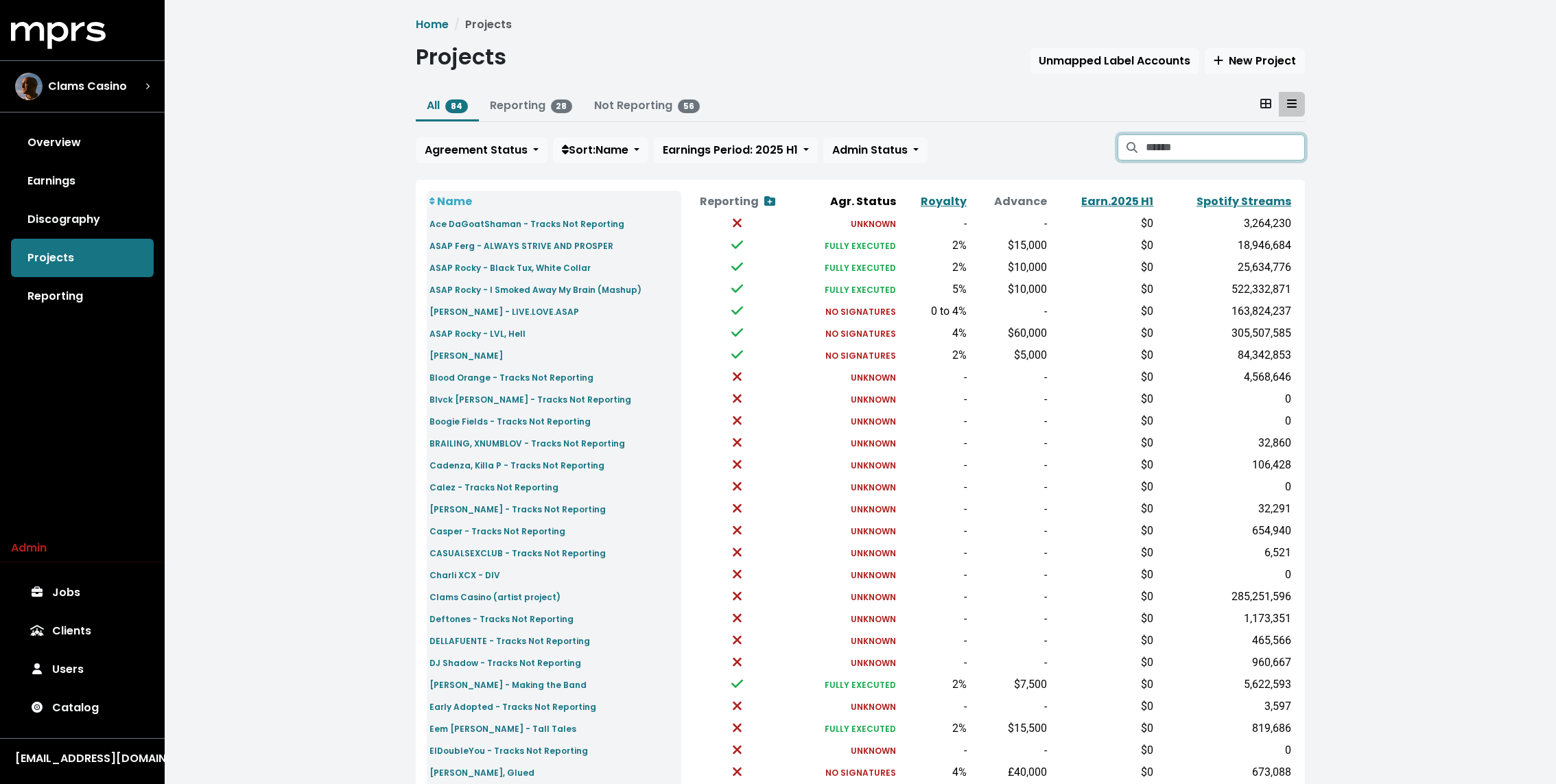
click at [1173, 135] on input "Search projects" at bounding box center [1225, 147] width 159 height 26
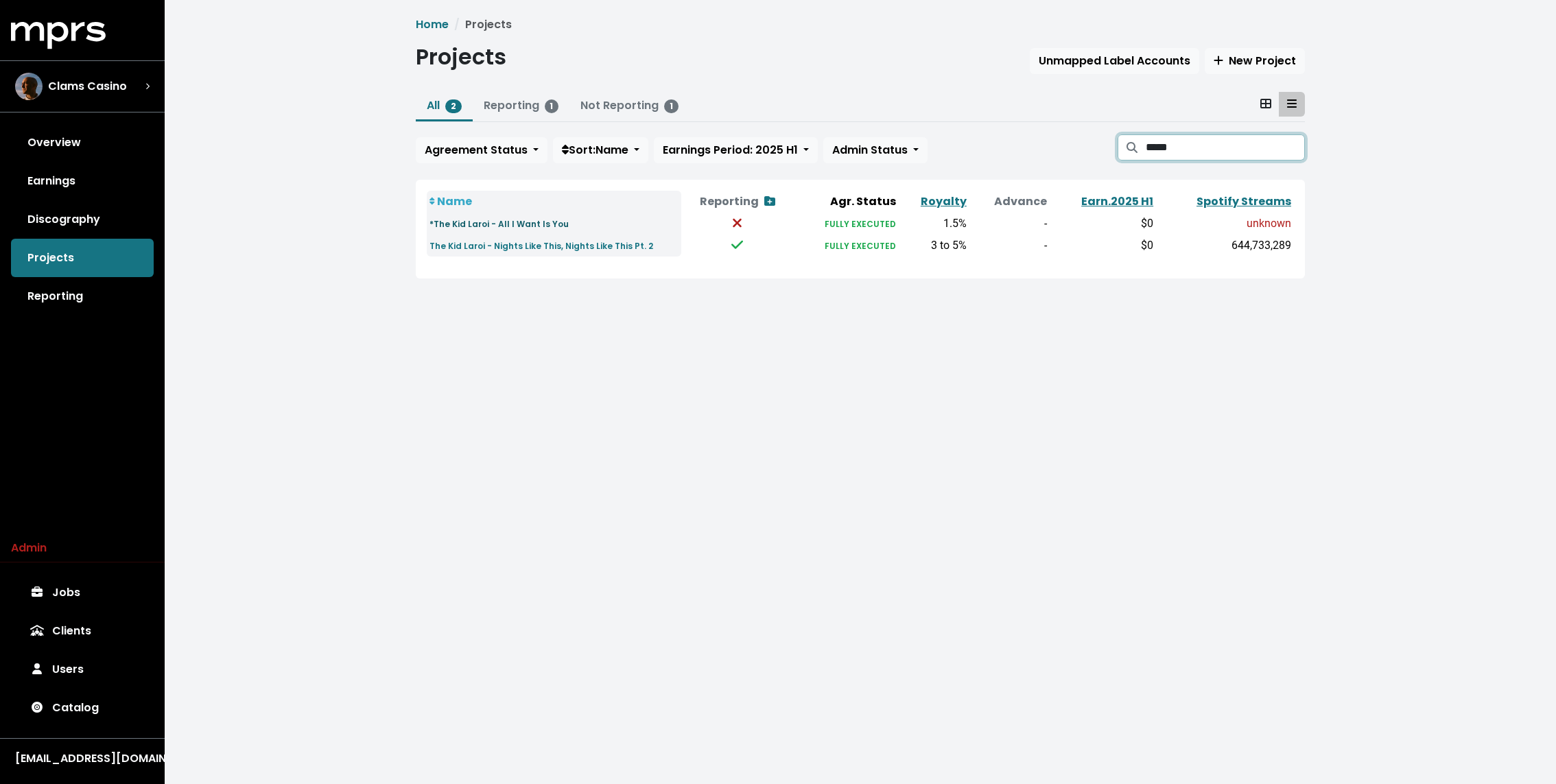
type input "*****"
click at [536, 221] on small "*The Kid Laroi - All I Want Is You" at bounding box center [499, 224] width 139 height 12
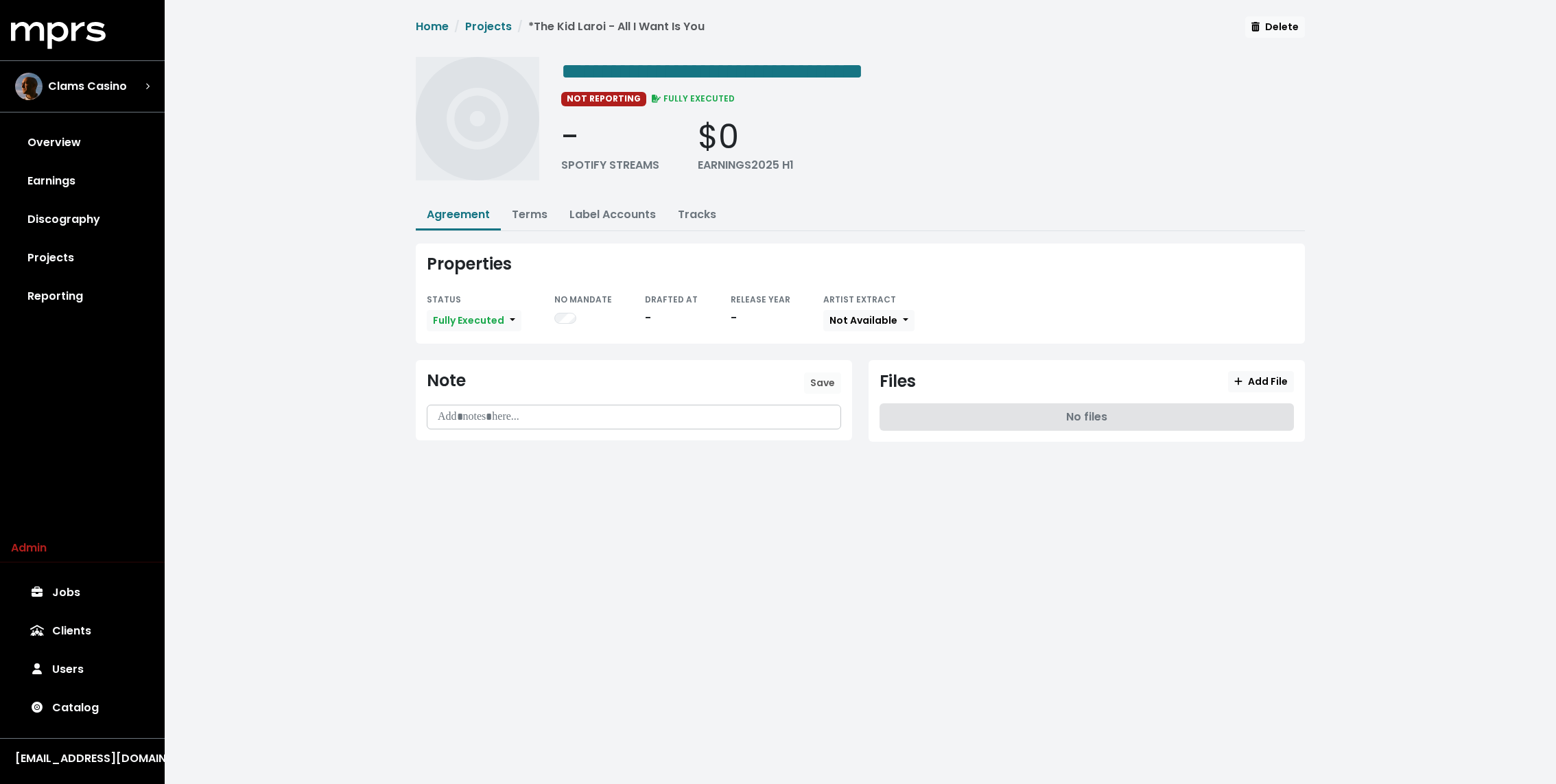
click at [350, 165] on div "**********" at bounding box center [860, 240] width 1391 height 480
click at [929, 157] on div "- SPOTIFY STREAMS $0 EARNINGS 2025 H1" at bounding box center [933, 145] width 744 height 56
click at [58, 151] on link "Overview" at bounding box center [82, 143] width 143 height 39
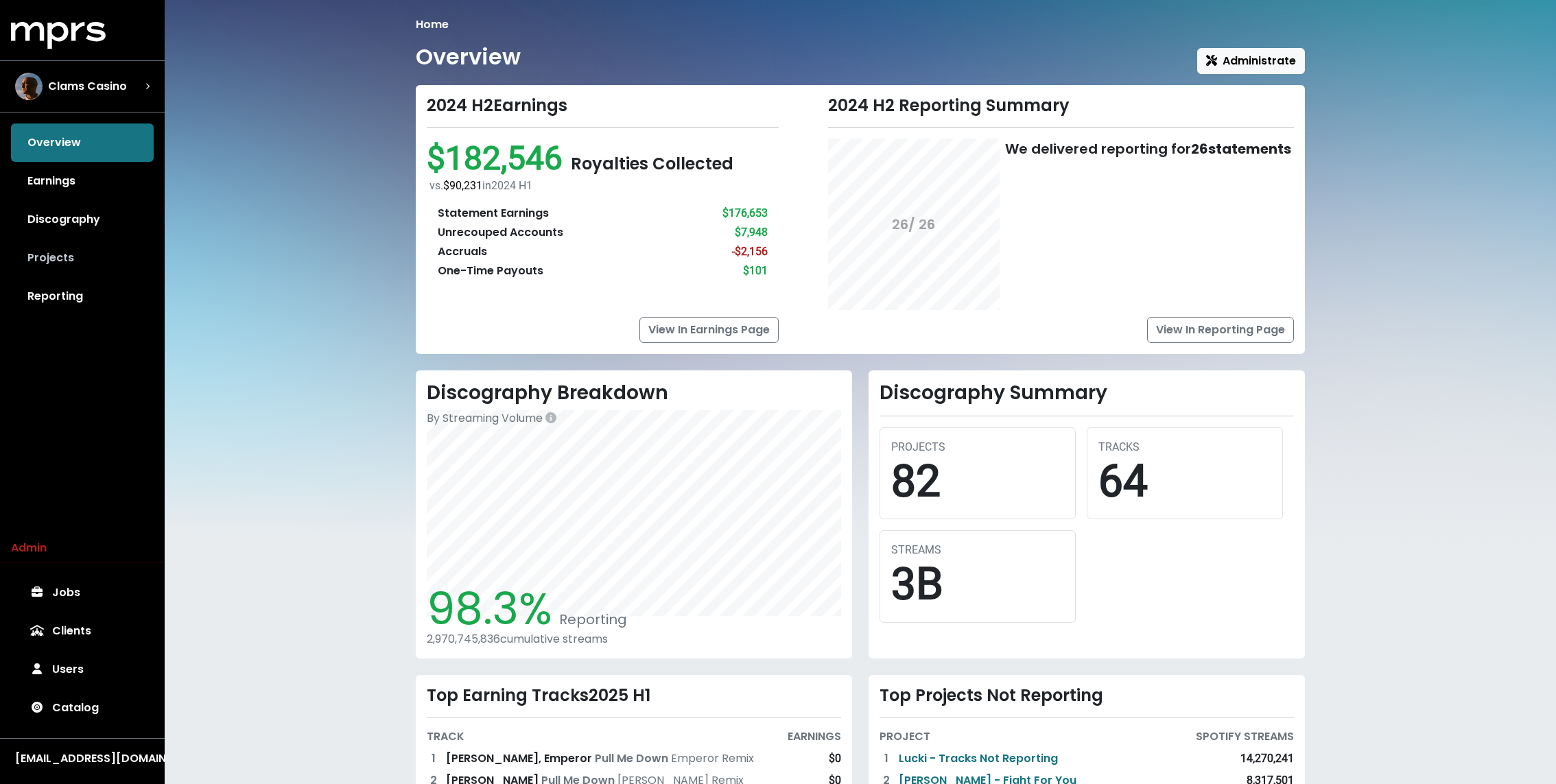
click at [49, 263] on link "Projects" at bounding box center [82, 258] width 143 height 39
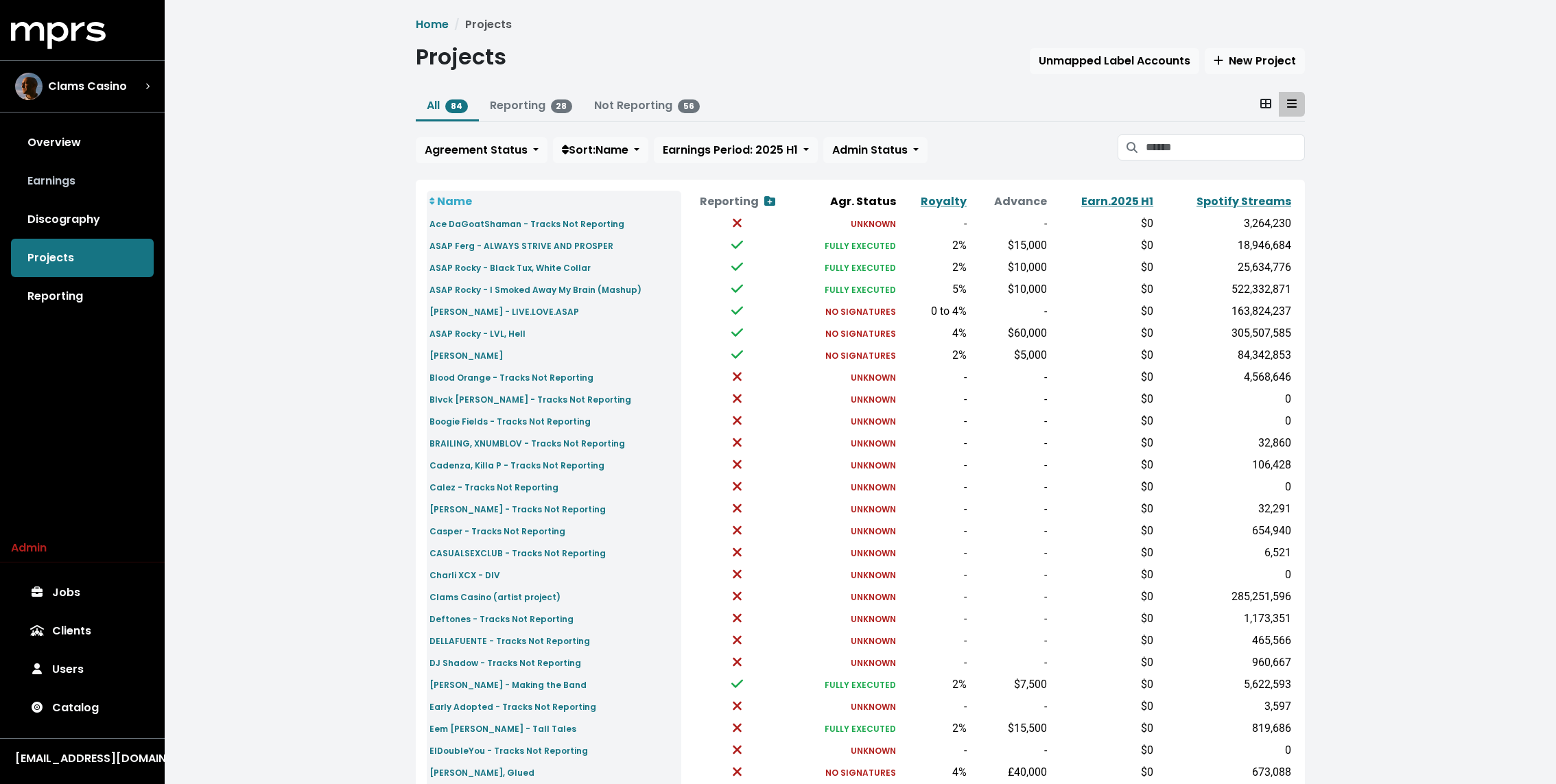
click at [71, 196] on link "Earnings" at bounding box center [82, 181] width 143 height 39
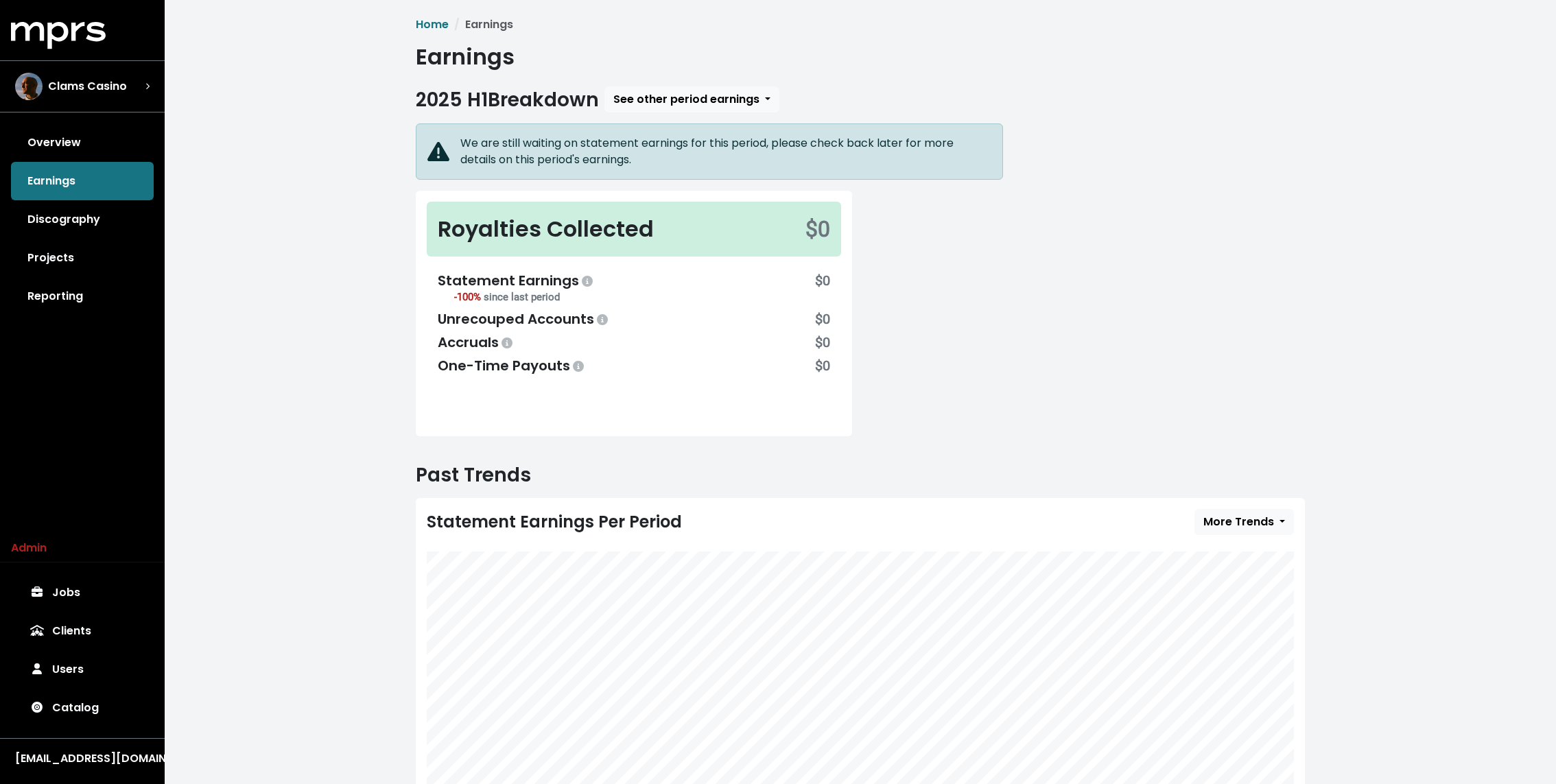
click at [1181, 321] on div "We are still waiting on statement earnings for this period, please check back l…" at bounding box center [860, 287] width 905 height 329
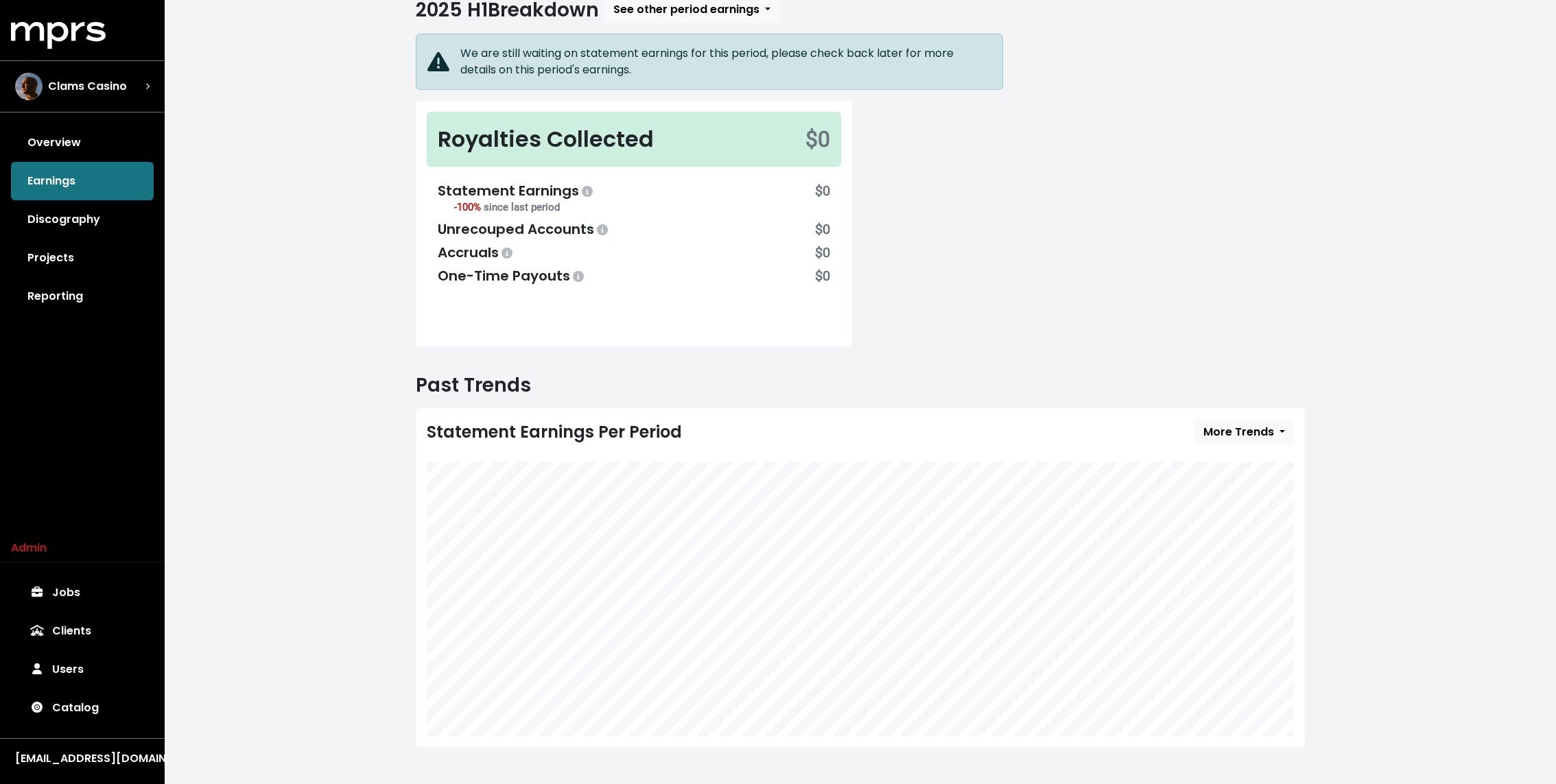
click at [922, 320] on div "We are still waiting on statement earnings for this period, please check back l…" at bounding box center [860, 197] width 905 height 329
click at [643, 2] on span "See other period earnings" at bounding box center [686, 8] width 147 height 16
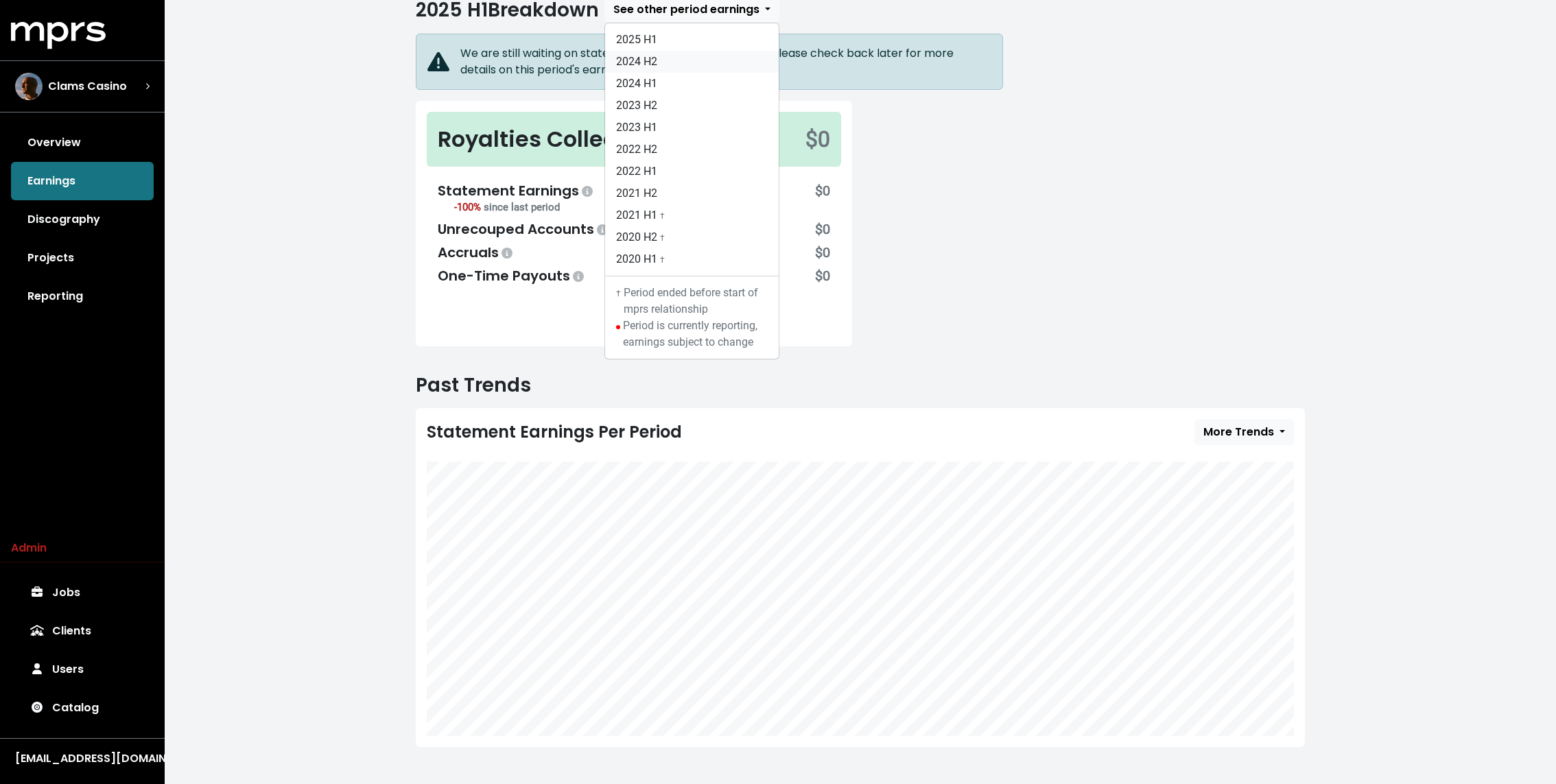
click at [640, 54] on link "2024 H2" at bounding box center [691, 62] width 173 height 22
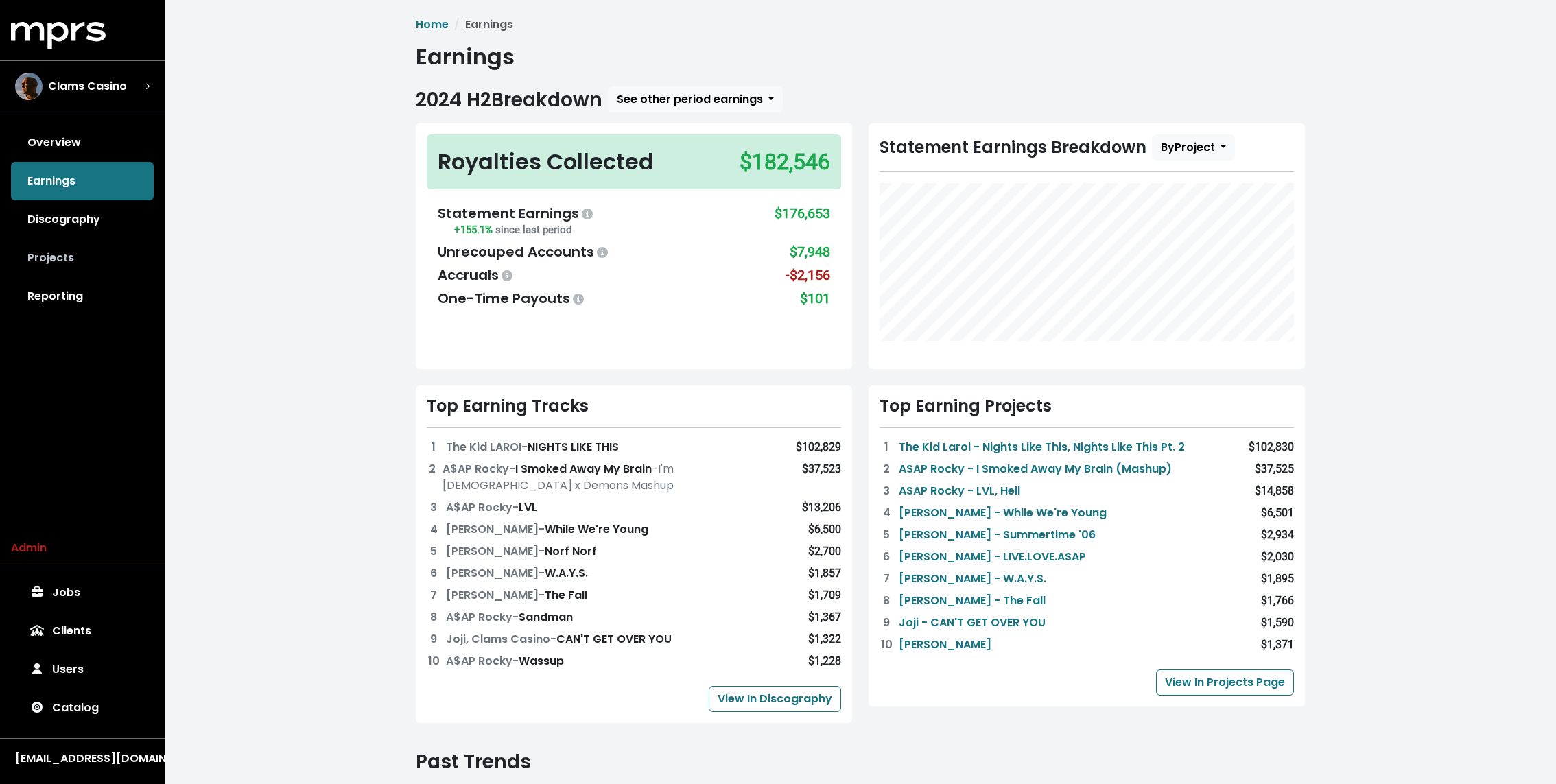
click at [62, 255] on link "Projects" at bounding box center [82, 258] width 143 height 39
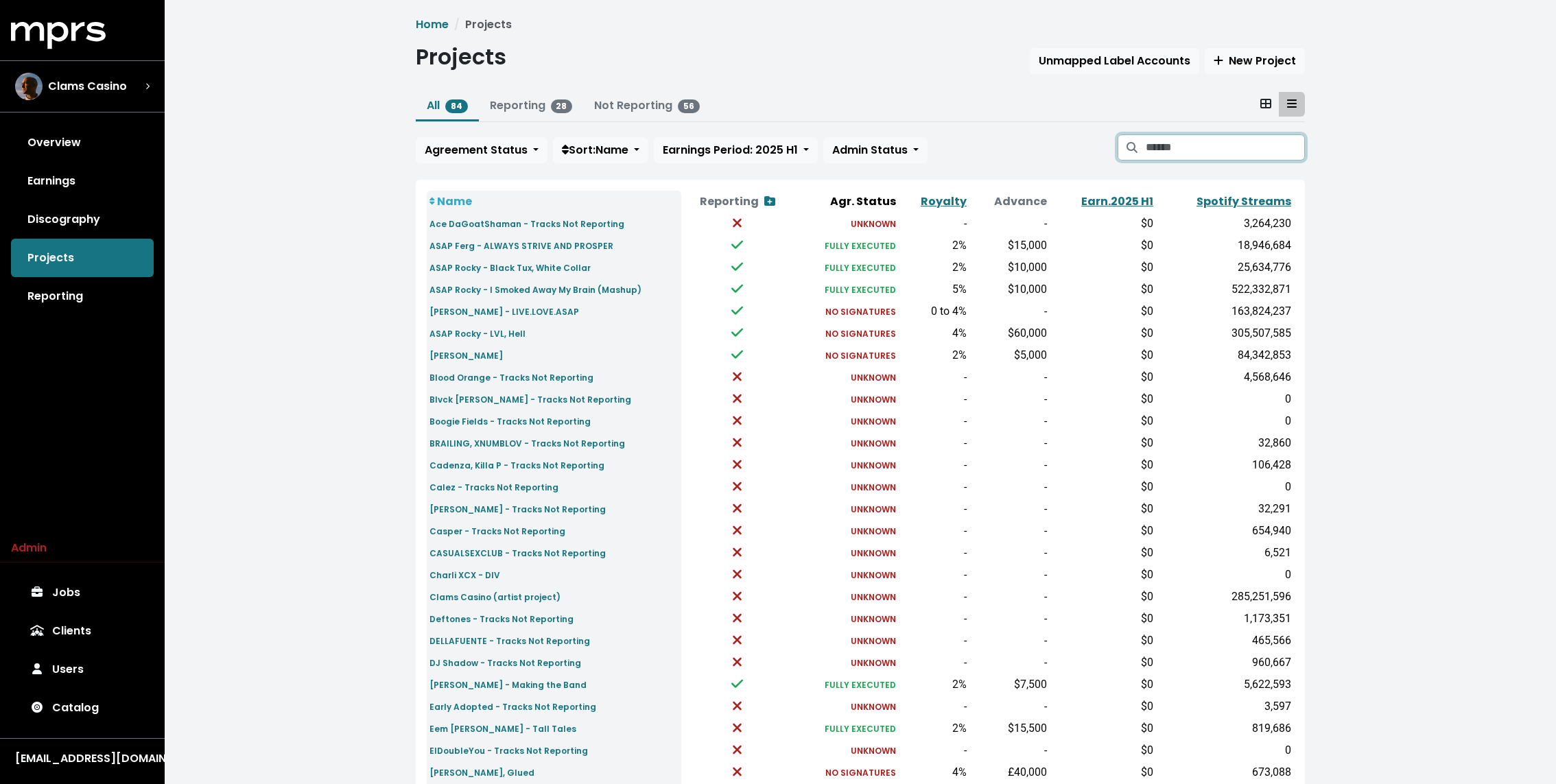
click at [1232, 157] on input "Search projects" at bounding box center [1225, 147] width 159 height 26
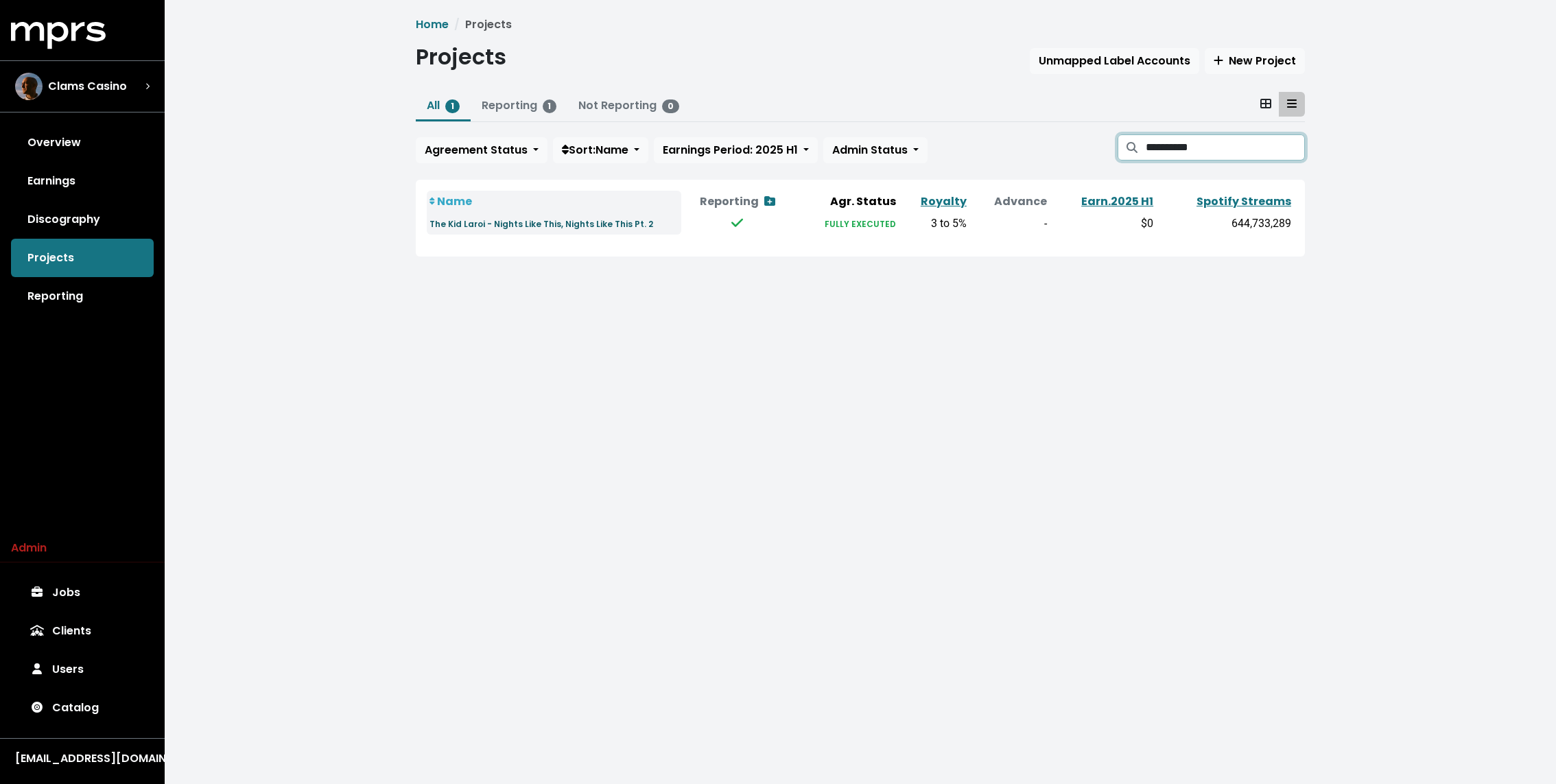
type input "**********"
click at [554, 226] on small "The Kid Laroi - Nights Like This, Nights Like This Pt. 2" at bounding box center [541, 224] width 224 height 12
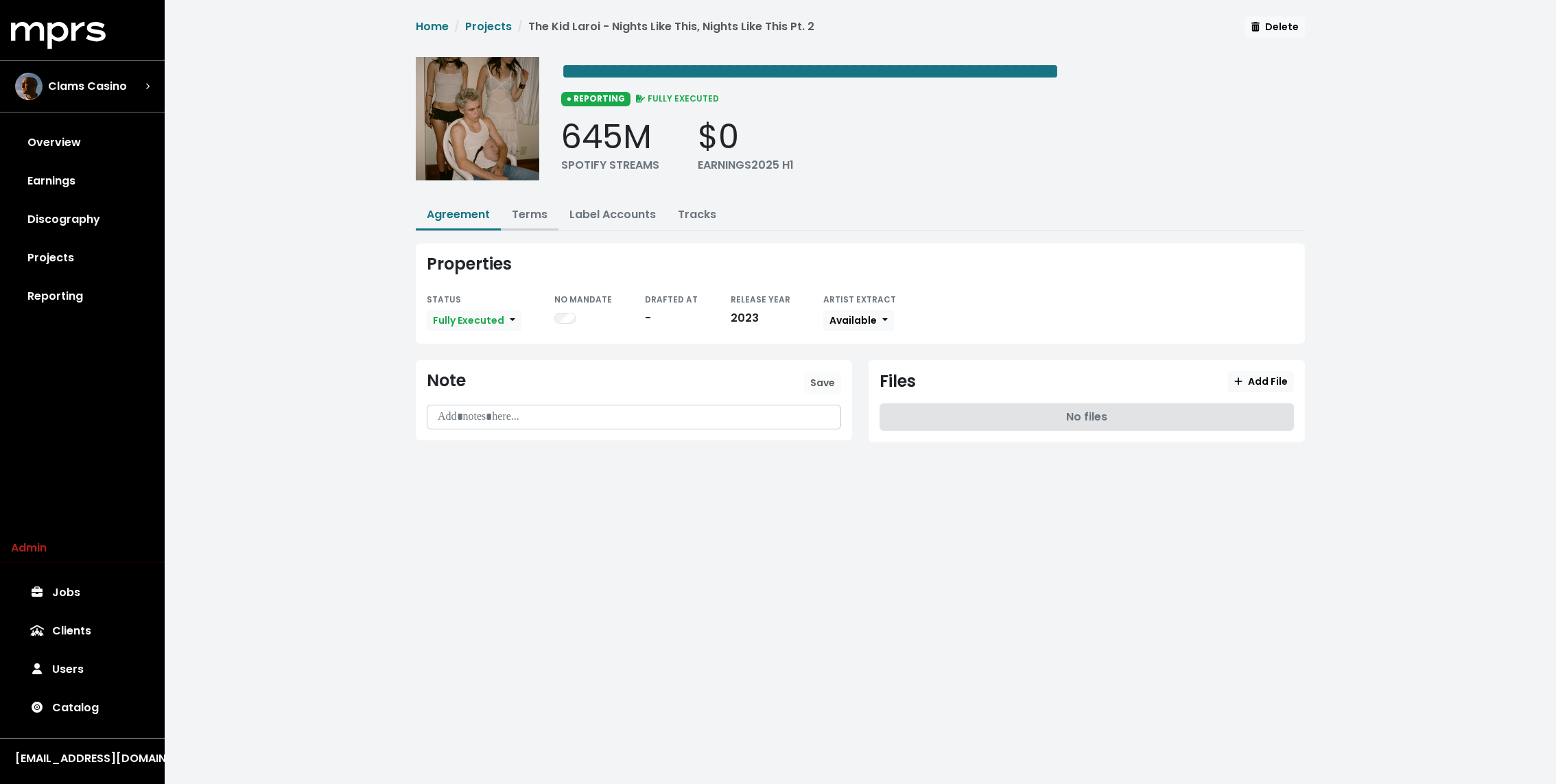
click at [532, 213] on link "Terms" at bounding box center [529, 214] width 36 height 16
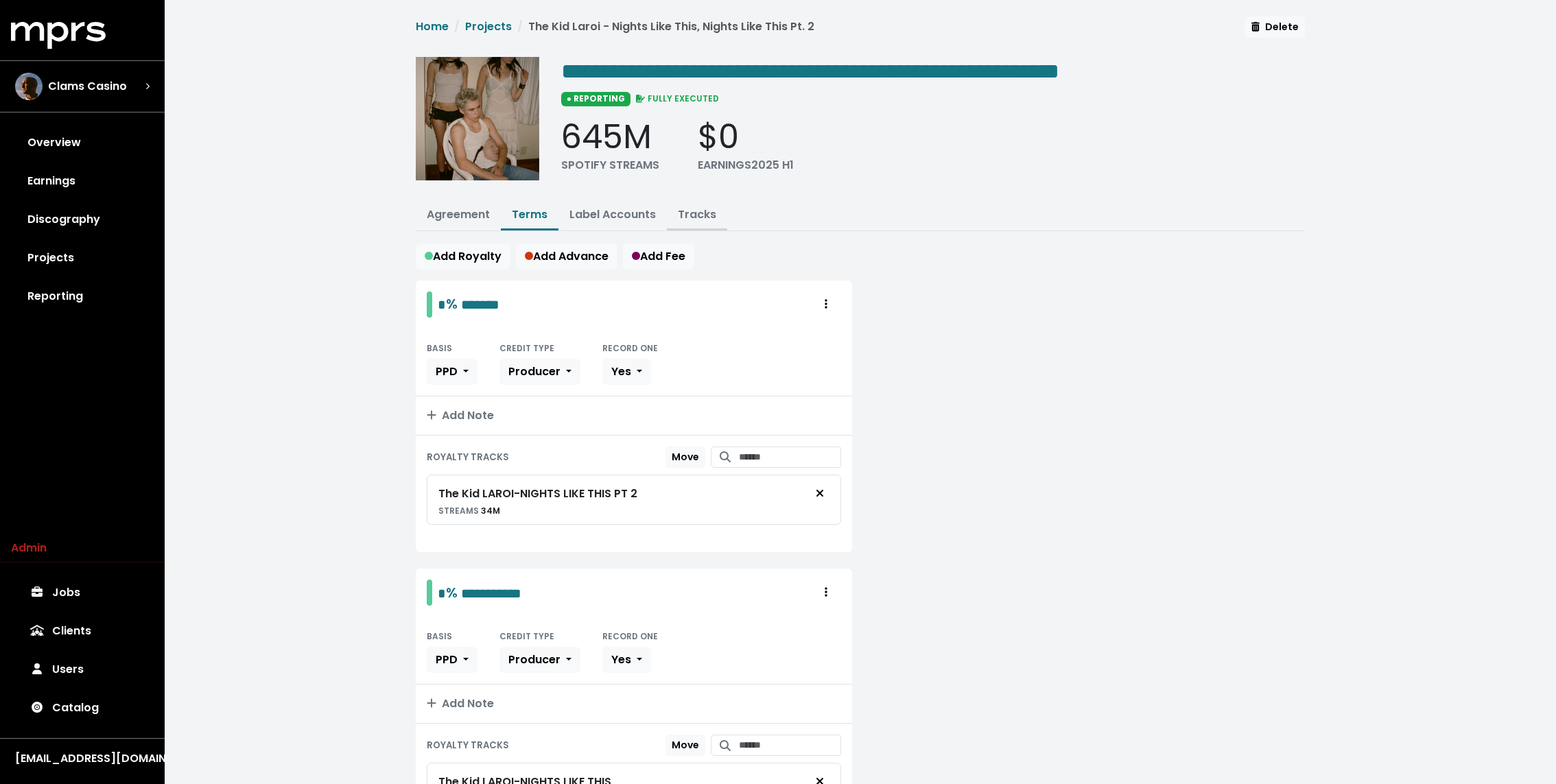
click at [697, 213] on link "Tracks" at bounding box center [697, 214] width 39 height 16
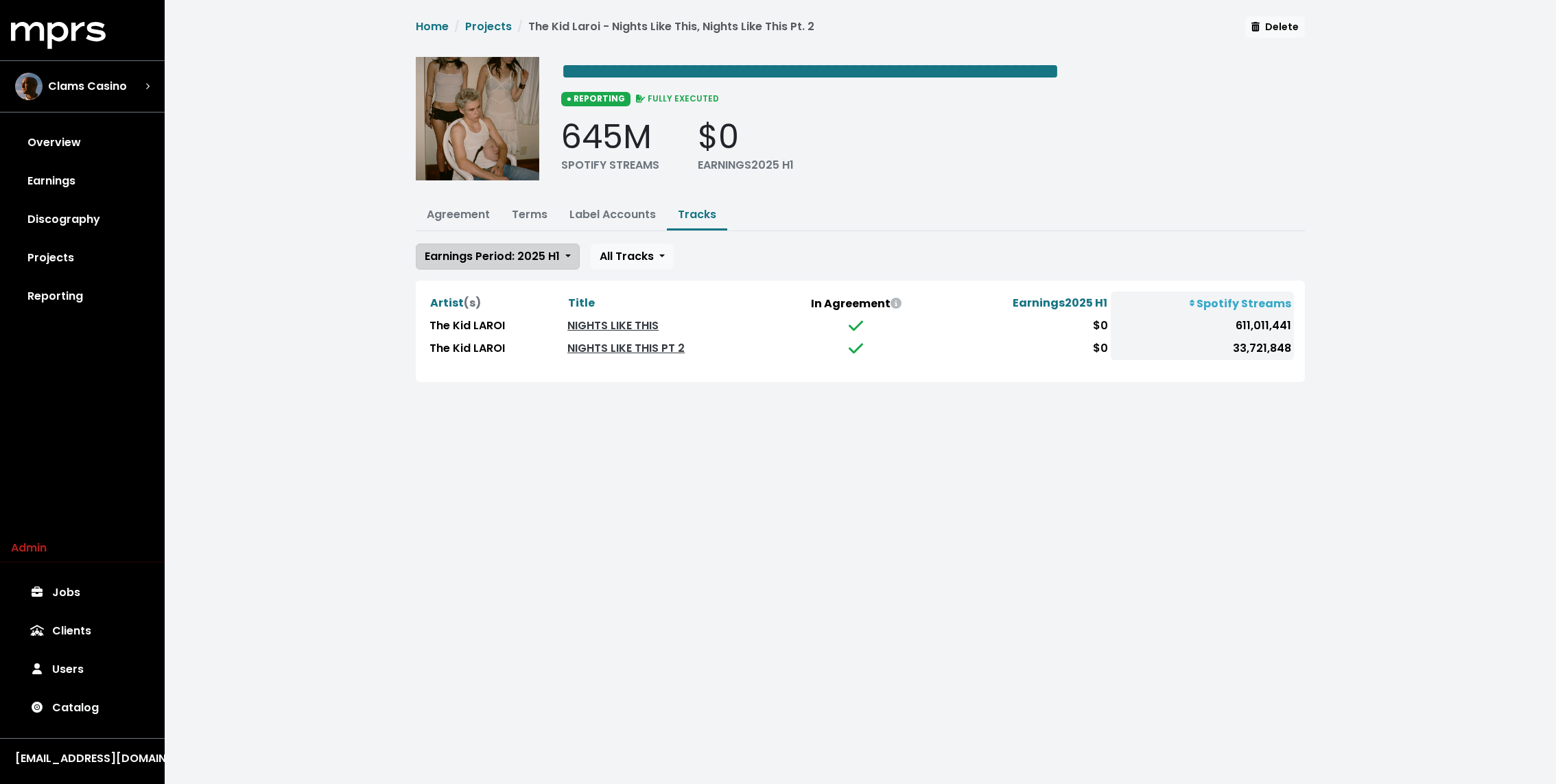
click at [525, 248] on span "Earnings Period: 2025 H1" at bounding box center [492, 255] width 136 height 16
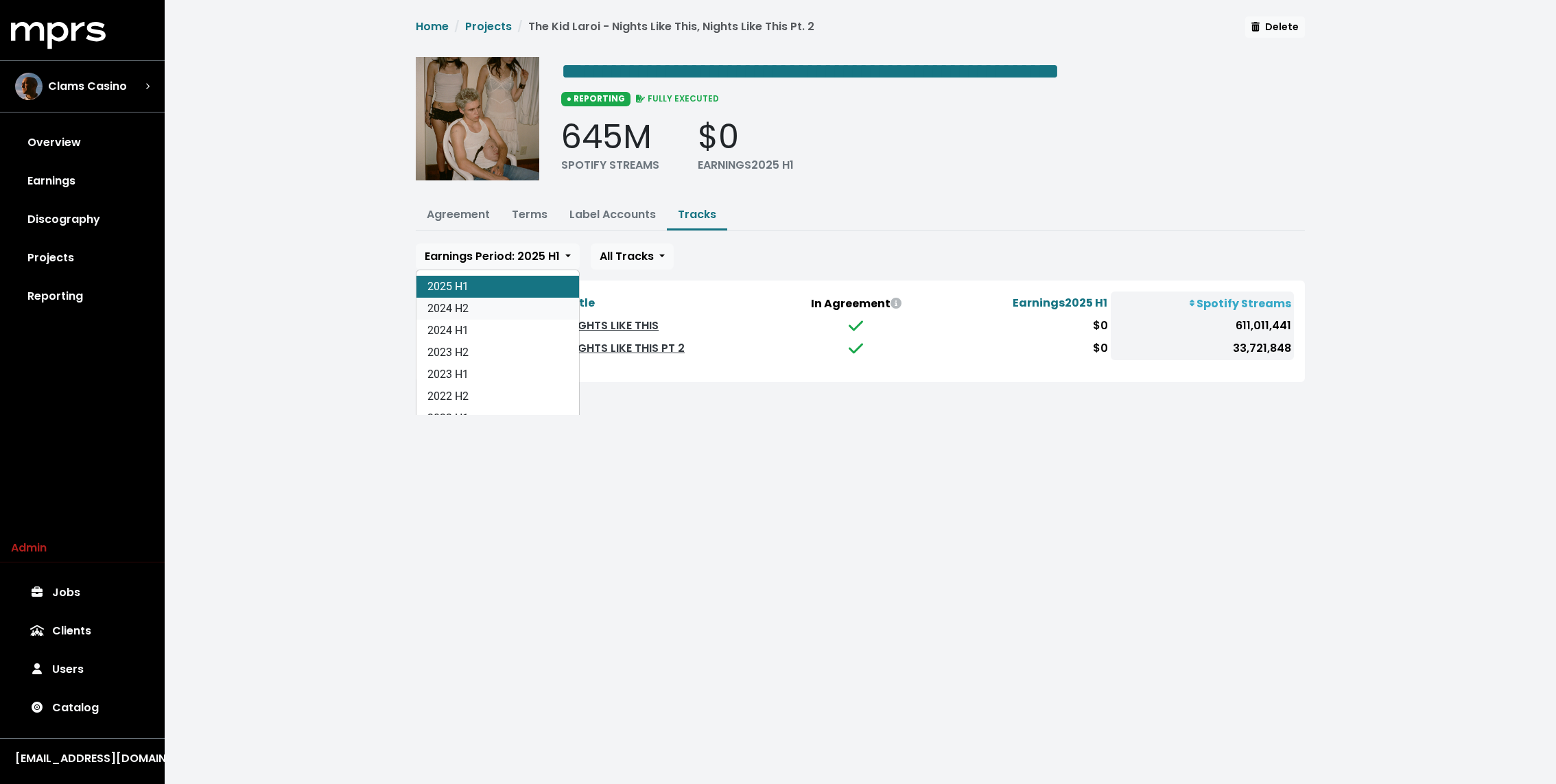
click at [474, 304] on link "2024 H2" at bounding box center [498, 309] width 162 height 22
click at [520, 206] on link "Terms" at bounding box center [529, 214] width 36 height 16
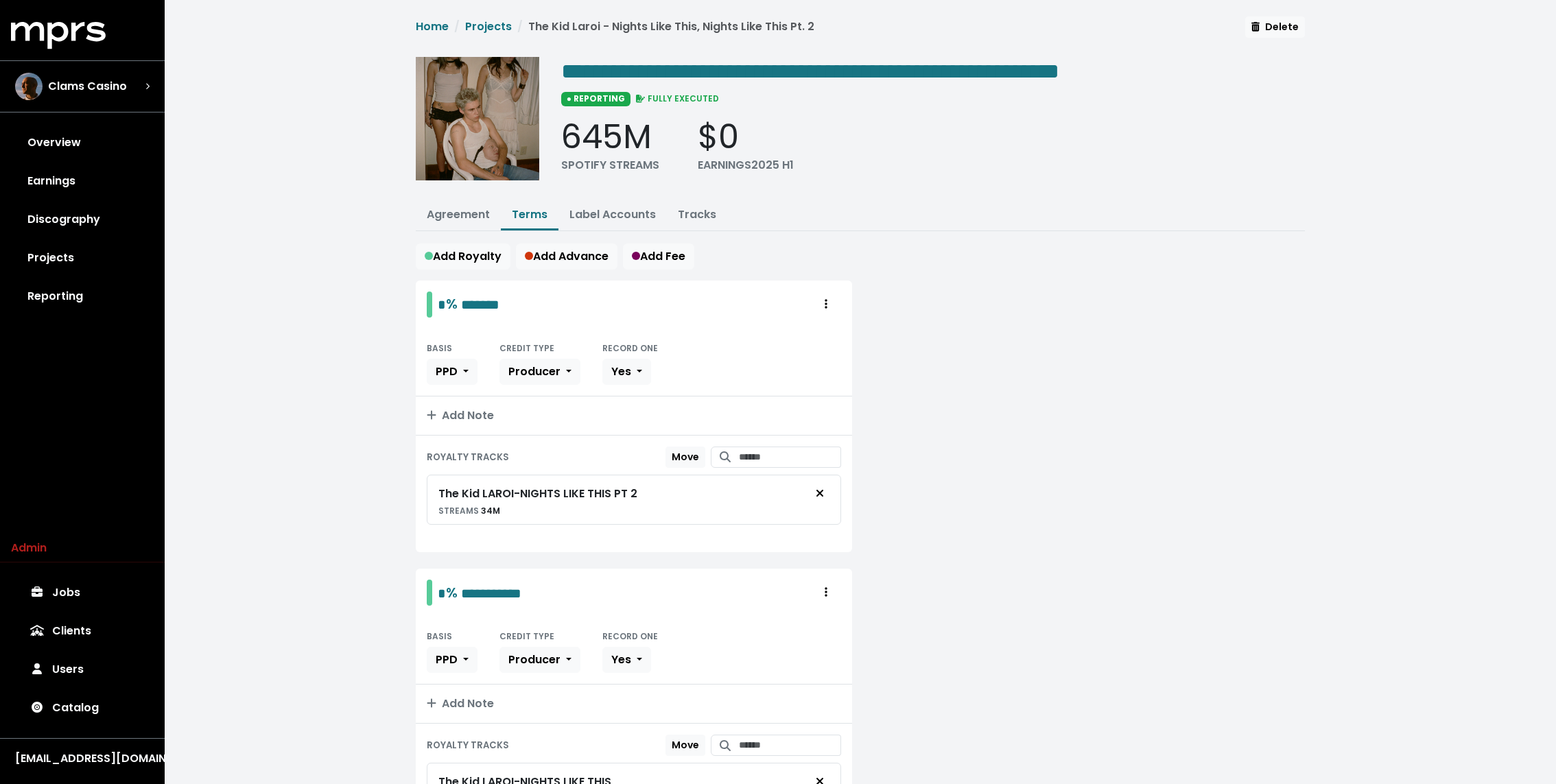
scroll to position [99, 0]
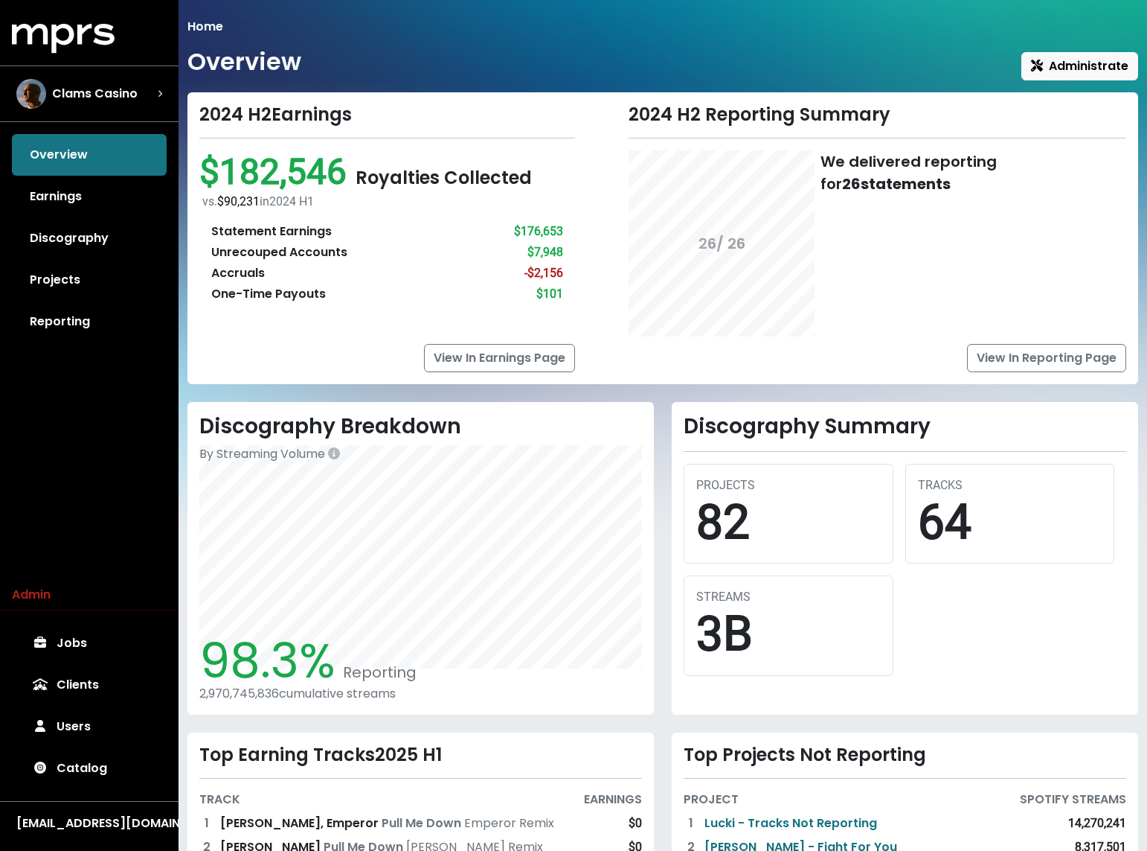
click at [436, 32] on ol "Home" at bounding box center [663, 27] width 951 height 18
click at [71, 83] on div "Clams Casino" at bounding box center [76, 94] width 121 height 30
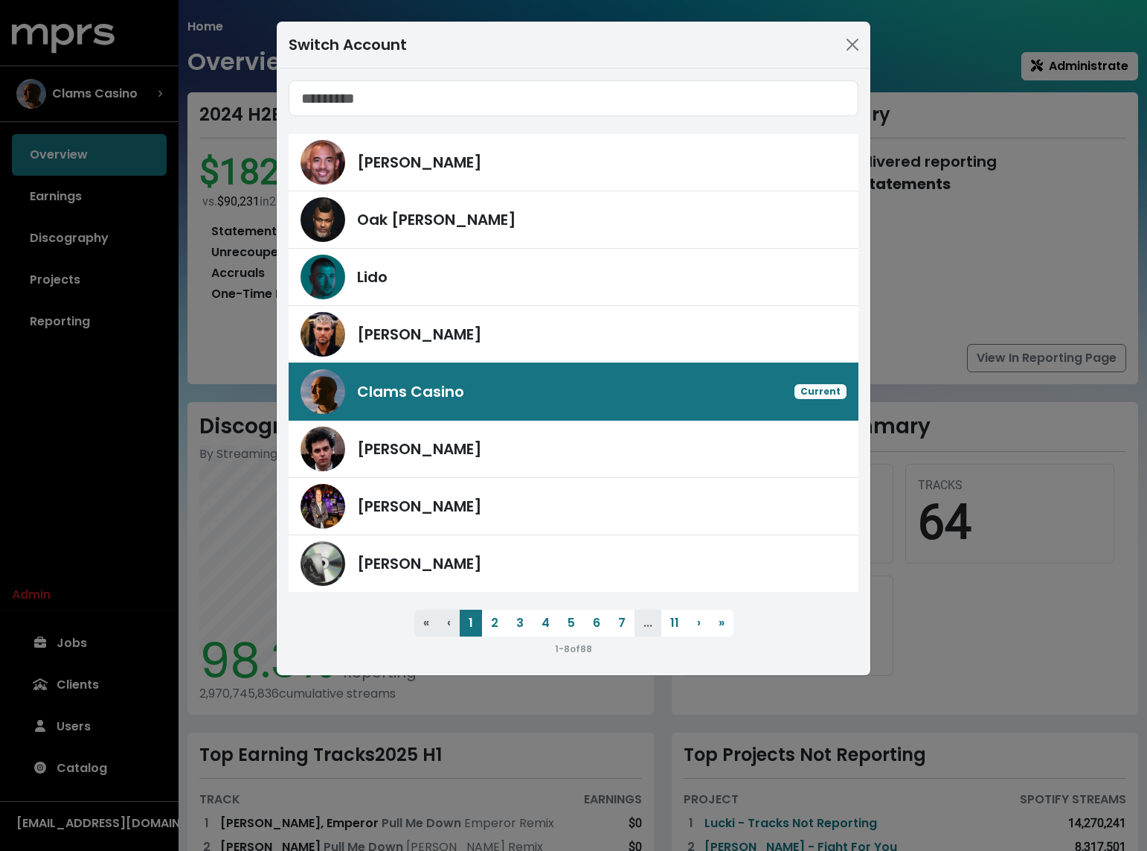
click at [193, 94] on div "Switch Account [PERSON_NAME] [PERSON_NAME] Lido [PERSON_NAME] Clams Casino Curr…" at bounding box center [573, 425] width 1147 height 851
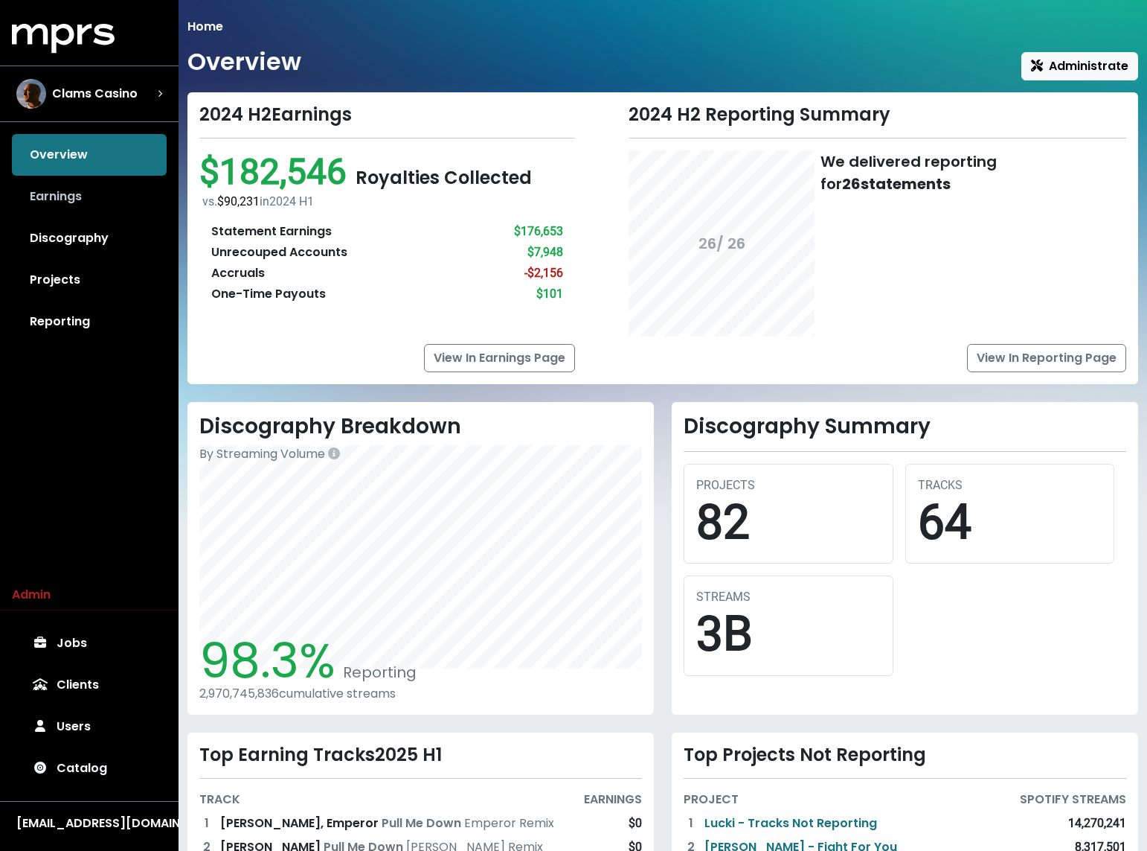
click at [90, 211] on link "Earnings" at bounding box center [89, 197] width 155 height 42
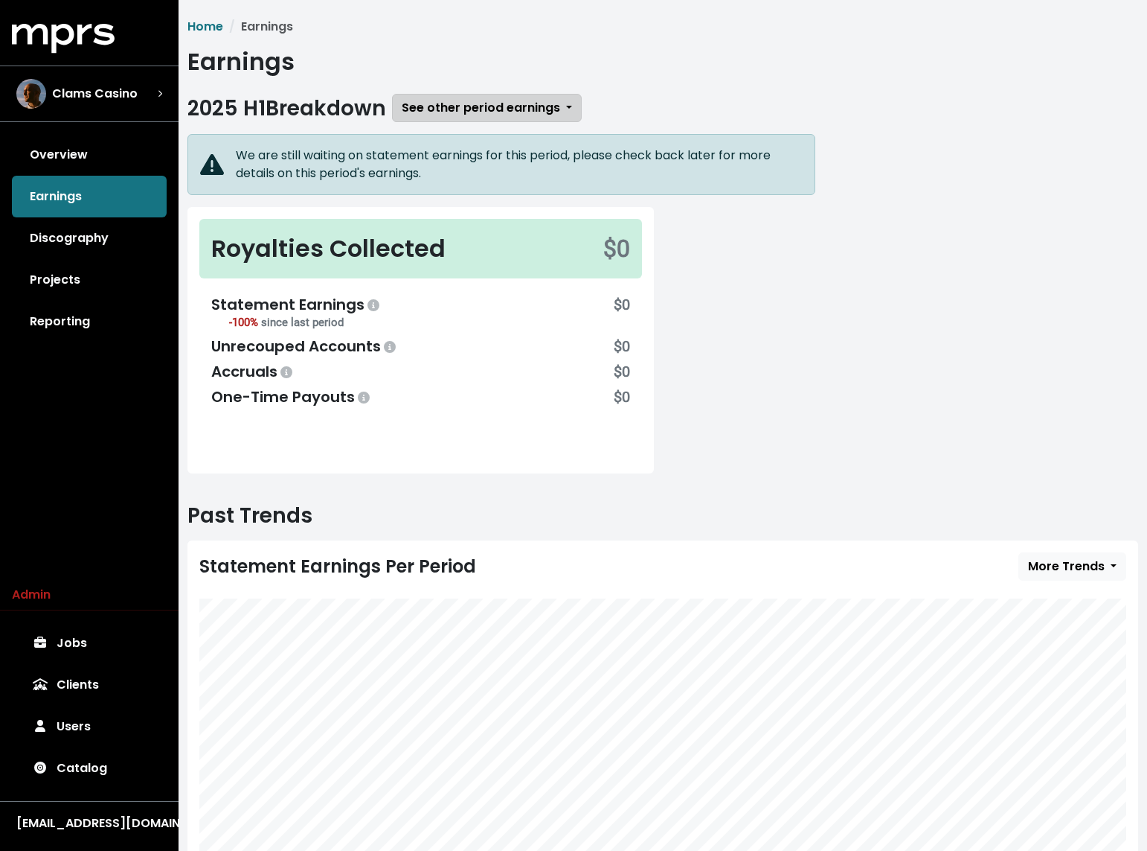
click at [462, 103] on span "See other period earnings" at bounding box center [481, 107] width 159 height 17
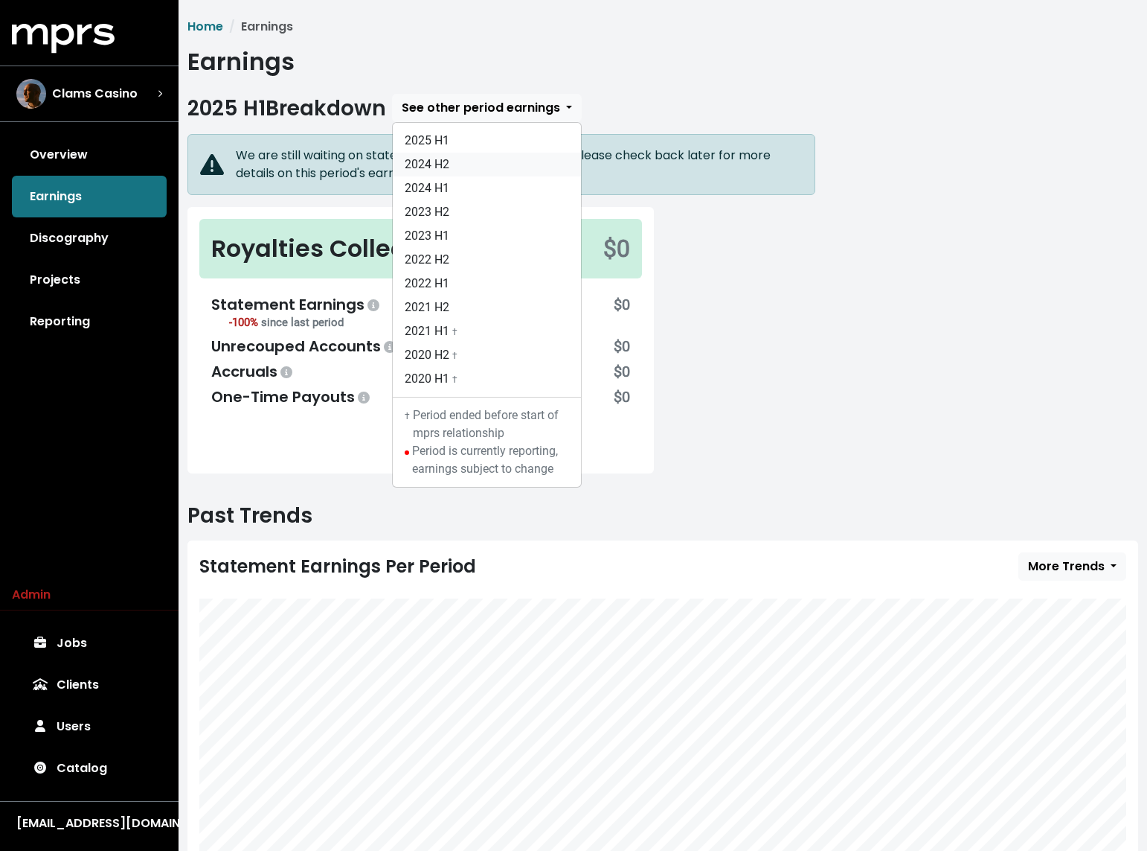
click at [426, 173] on link "2024 H2" at bounding box center [487, 165] width 188 height 24
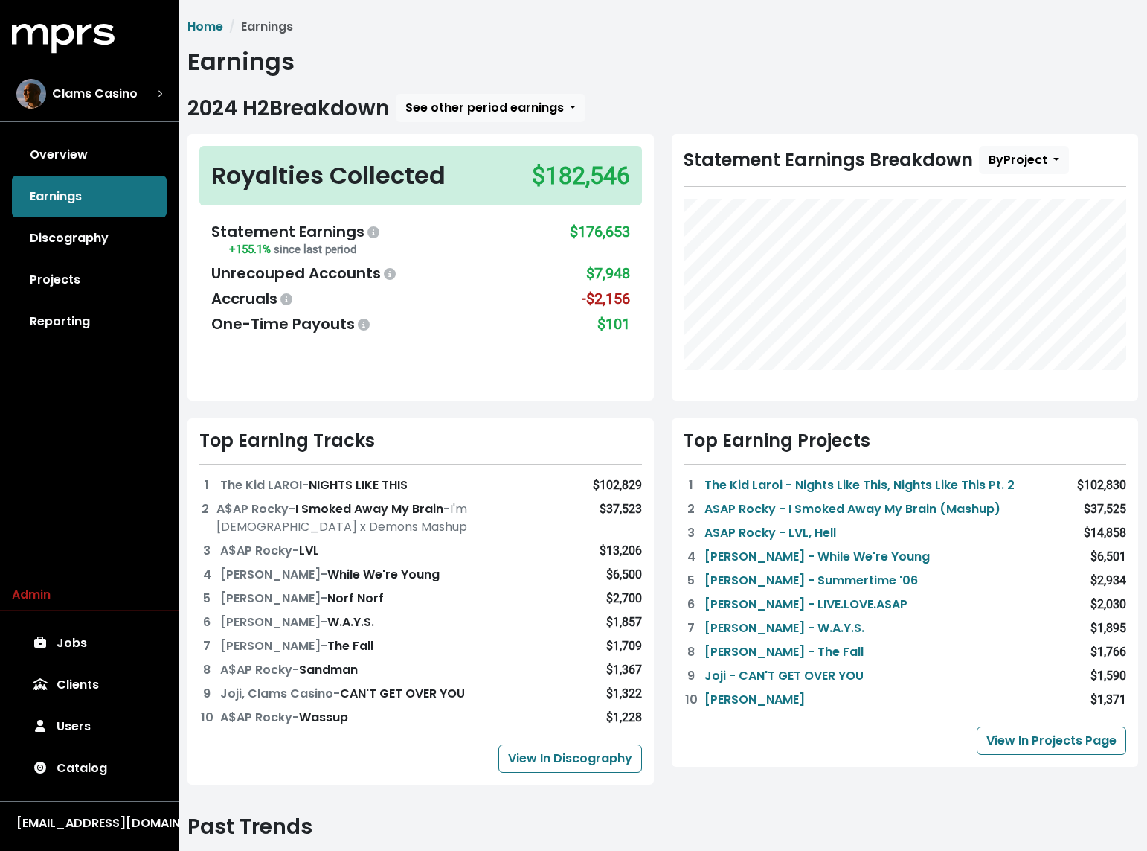
scroll to position [409, 0]
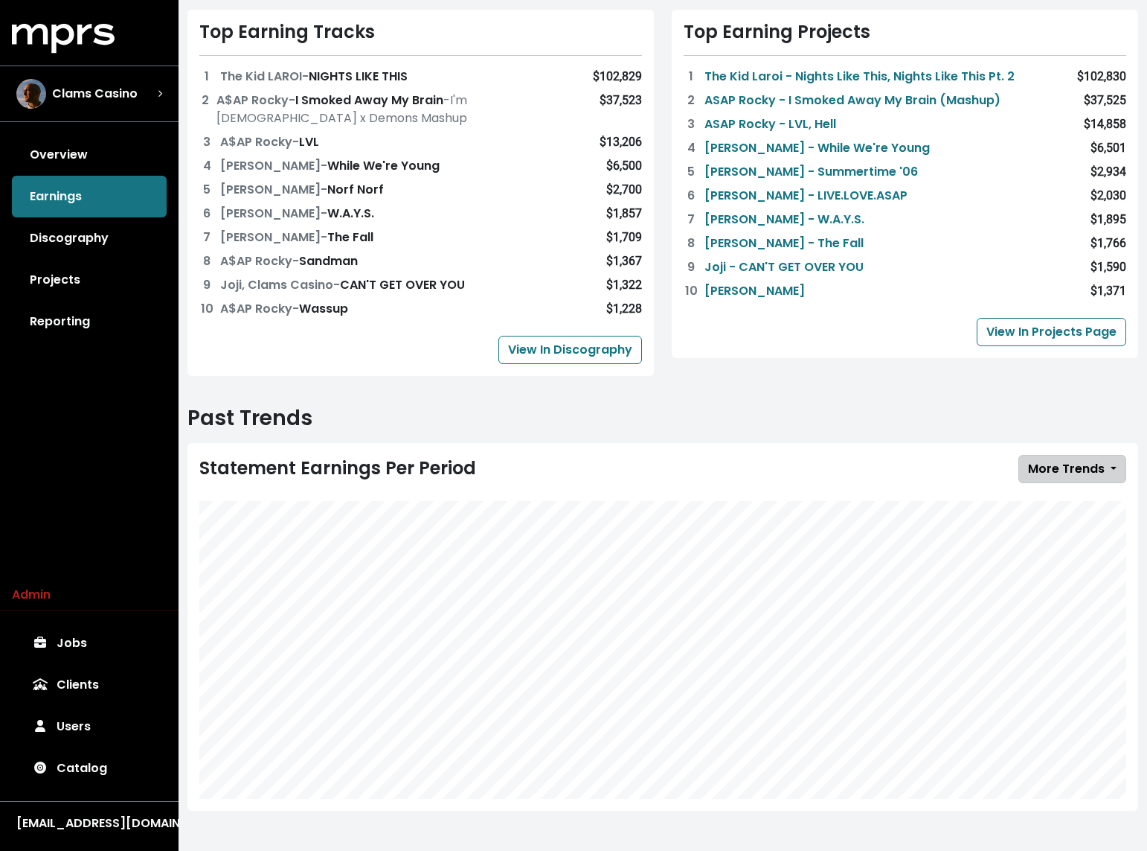
click at [1071, 460] on span "More Trends" at bounding box center [1066, 468] width 77 height 17
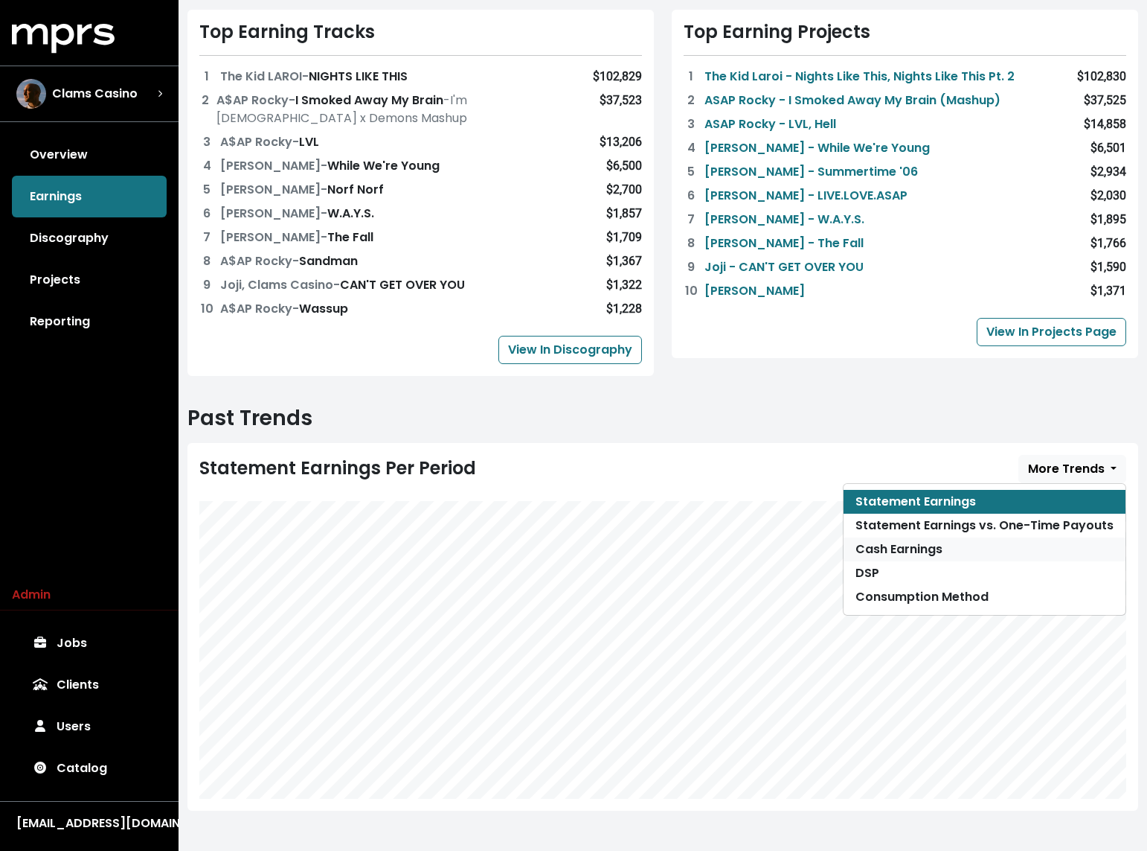
click at [940, 540] on link "Cash Earnings" at bounding box center [985, 549] width 282 height 24
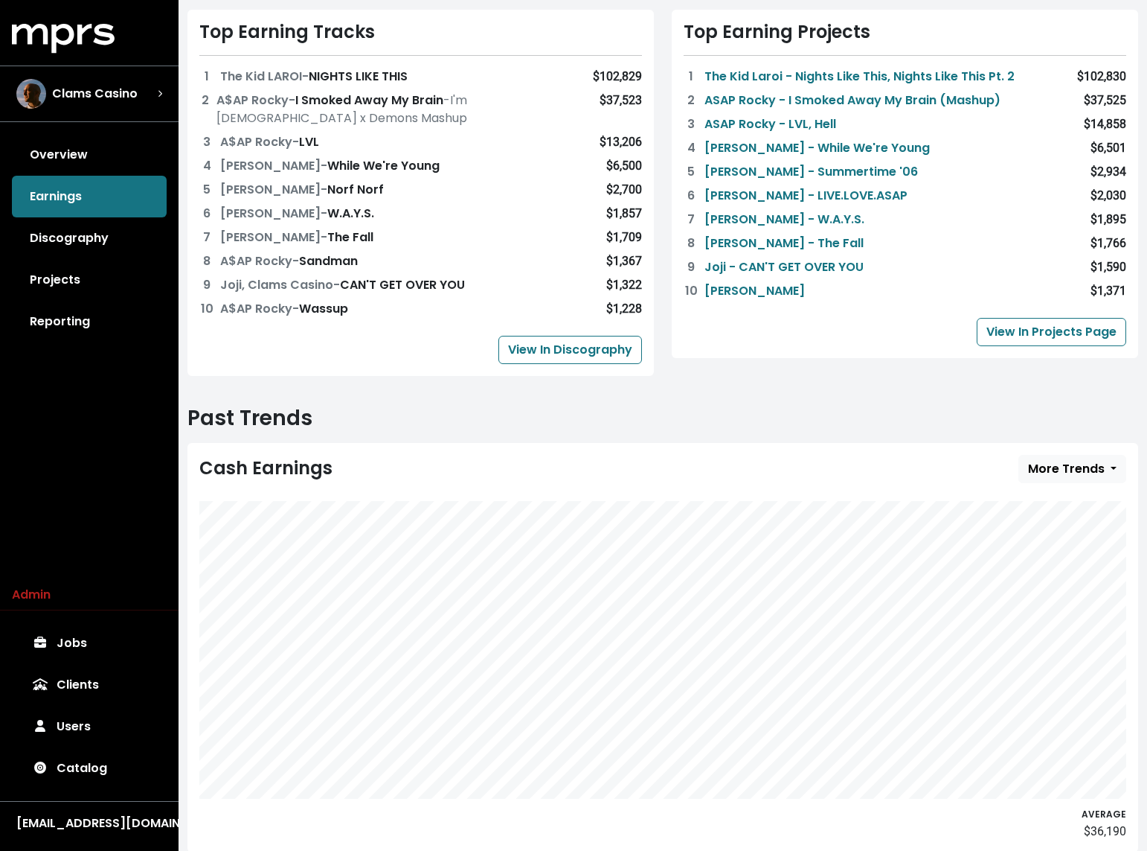
click at [409, 402] on span "2024 H2 Breakdown See other period earnings 2025 H1 2024 H2 2024 H1 2023 H2 202…" at bounding box center [663, 277] width 951 height 1184
click at [740, 408] on h2 "Past Trends" at bounding box center [663, 418] width 951 height 25
click at [452, 411] on h2 "Past Trends" at bounding box center [663, 418] width 951 height 25
click at [736, 391] on div "Royalties Collected $182,546 Statement Earnings +155.1% since last period $176,…" at bounding box center [663, 59] width 969 height 668
click at [691, 316] on div "Top Earning Projects 1 The Kid Laroi - Nights Like This, Nights Like This Pt. 2…" at bounding box center [905, 184] width 467 height 348
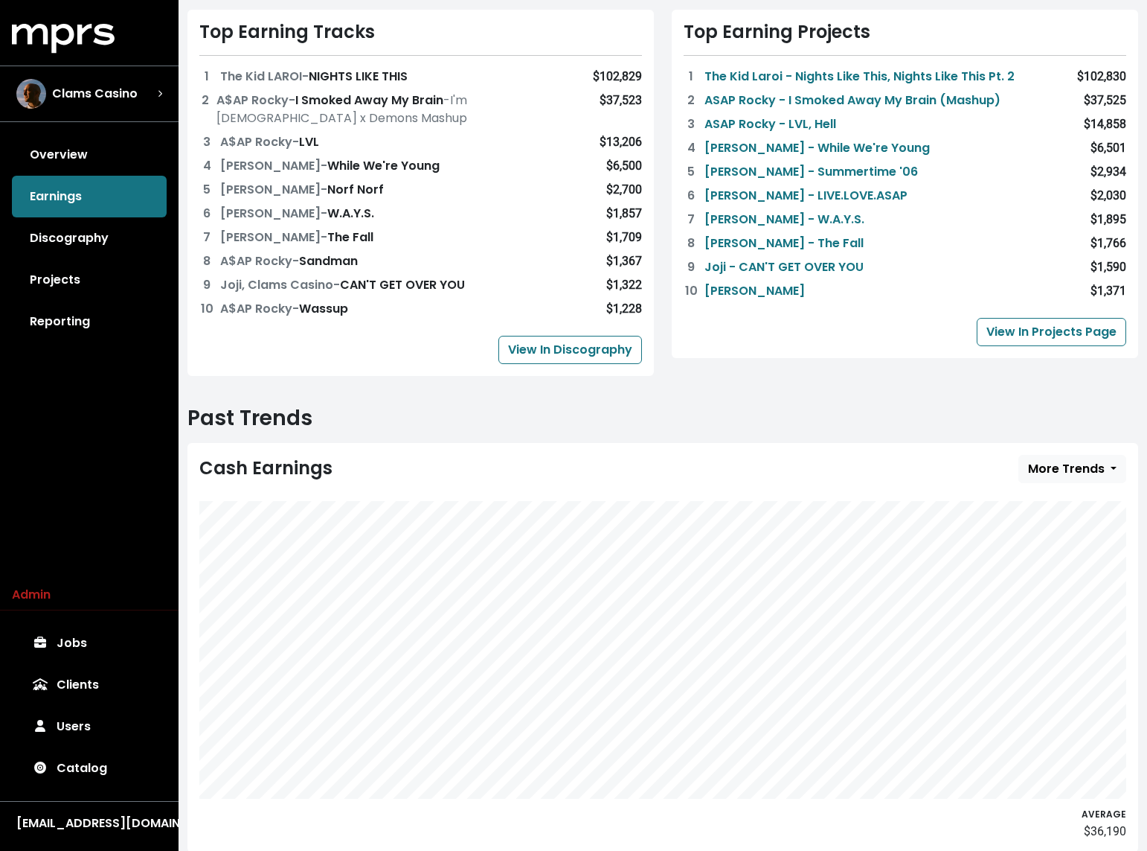
click at [776, 372] on div "Top Earning Projects 1 The Kid Laroi - Nights Like This, Nights Like This Pt. 2…" at bounding box center [905, 193] width 484 height 366
click at [657, 339] on div "Top Earning Tracks 1 The Kid LAROI - NIGHTS LIKE THIS $102,829 2 A$AP Rocky - I…" at bounding box center [421, 193] width 484 height 366
click at [539, 416] on h2 "Past Trends" at bounding box center [663, 418] width 951 height 25
click at [426, 406] on h2 "Past Trends" at bounding box center [663, 418] width 951 height 25
click at [362, 363] on div "Top Earning Tracks 1 The Kid LAROI - NIGHTS LIKE THIS $102,829 2 A$AP Rocky - I…" at bounding box center [421, 193] width 467 height 366
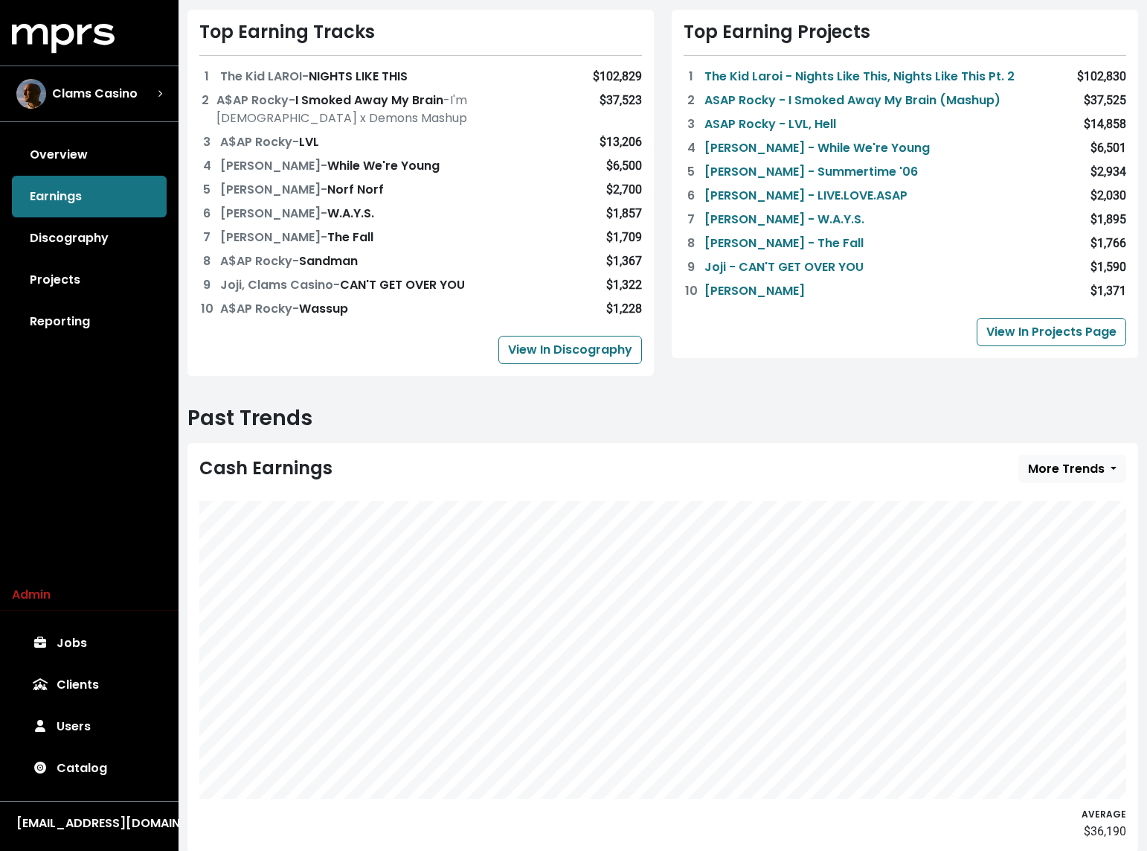
click at [341, 389] on div "Royalties Collected $182,546 Statement Earnings +155.1% since last period $176,…" at bounding box center [663, 59] width 969 height 668
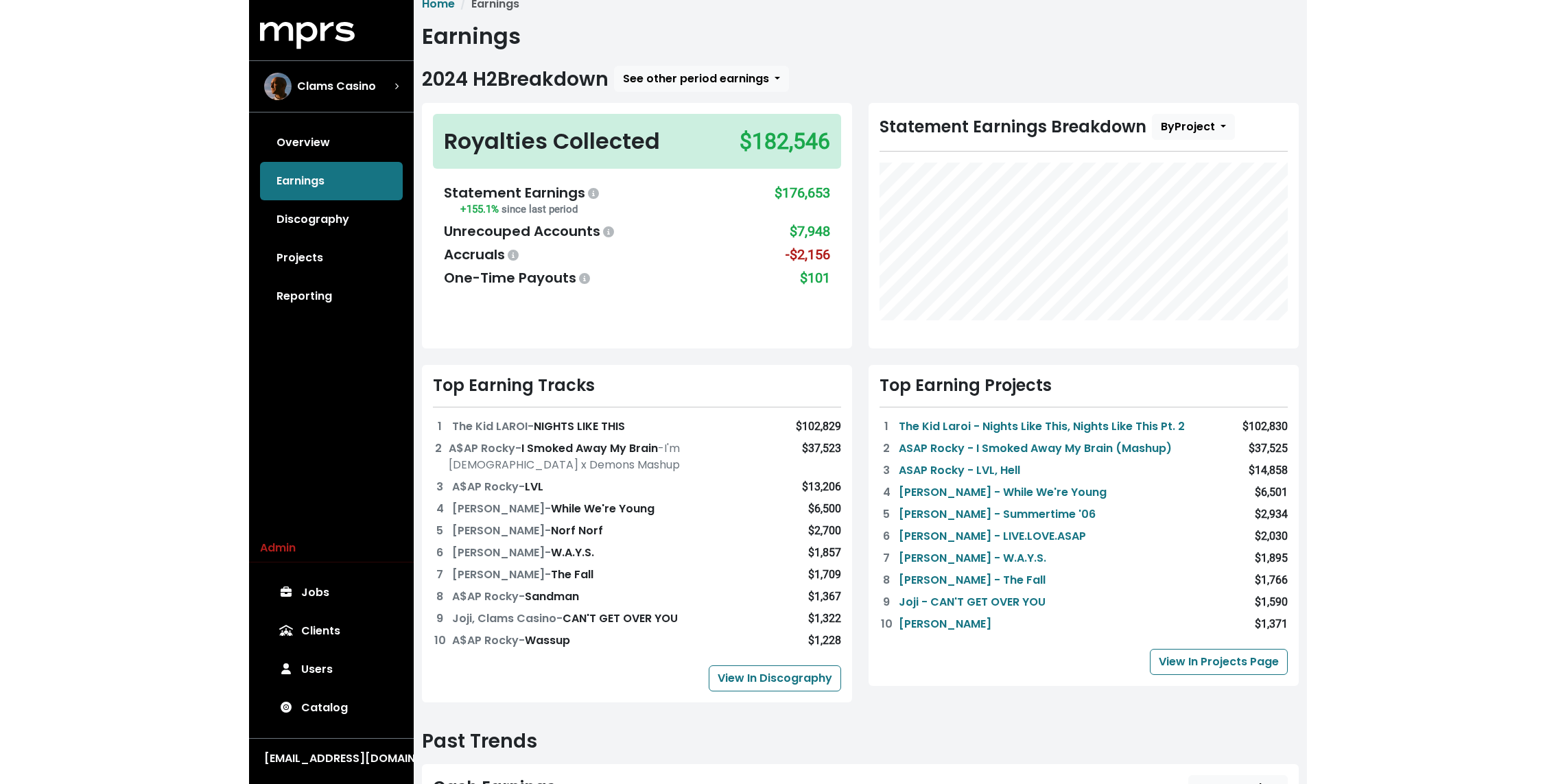
scroll to position [0, 0]
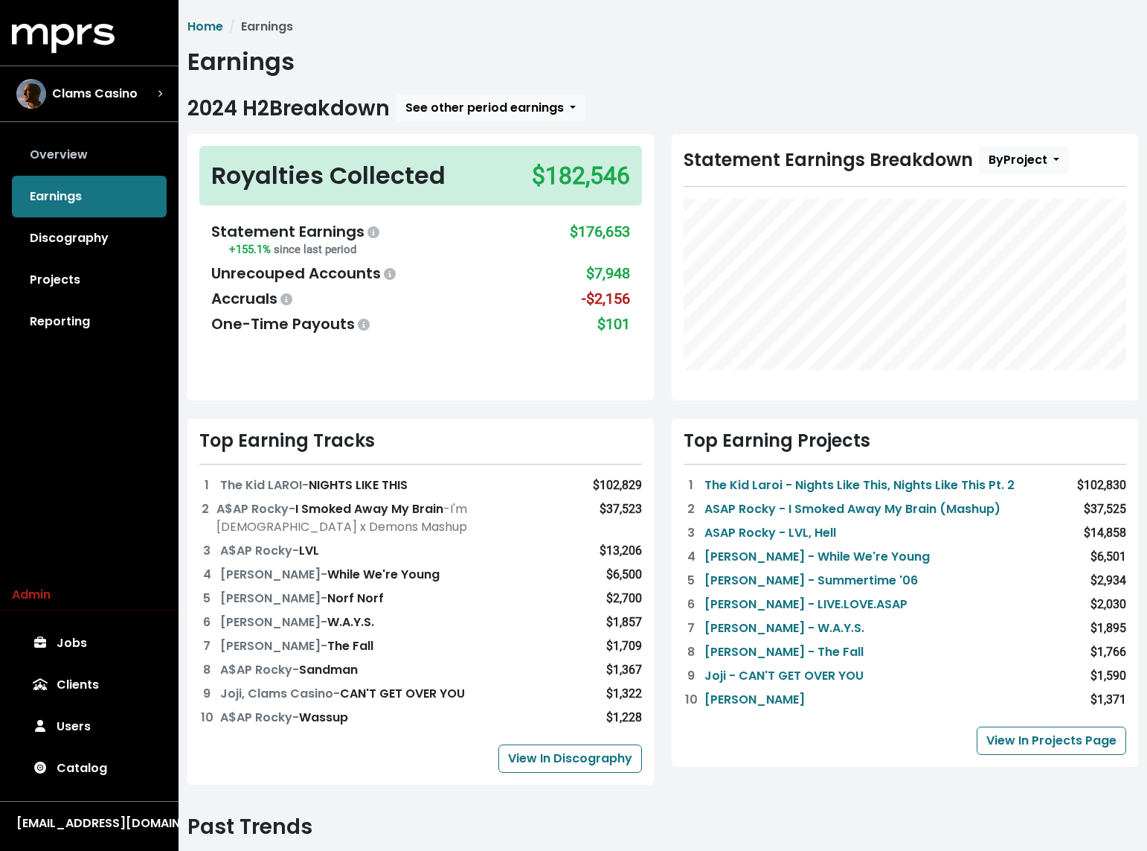
click at [121, 157] on link "Overview" at bounding box center [89, 155] width 155 height 42
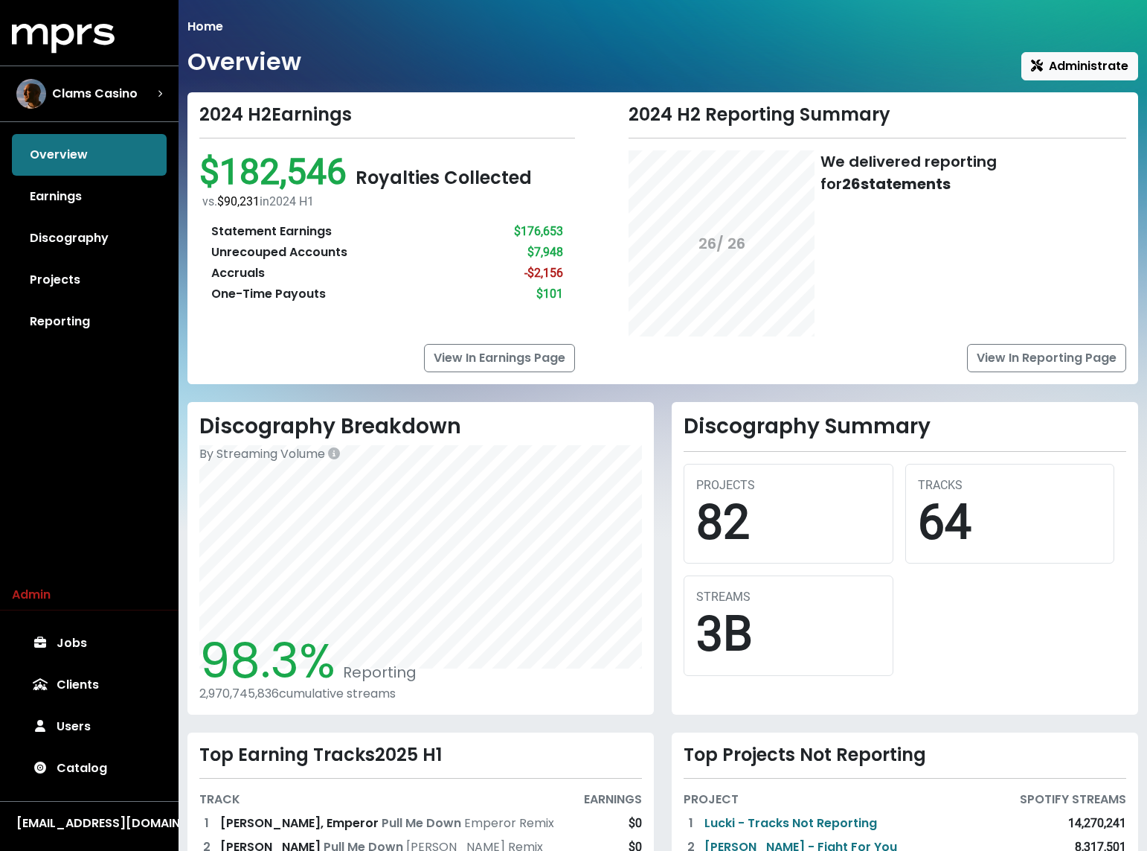
click at [346, 29] on ol "Home" at bounding box center [663, 27] width 951 height 18
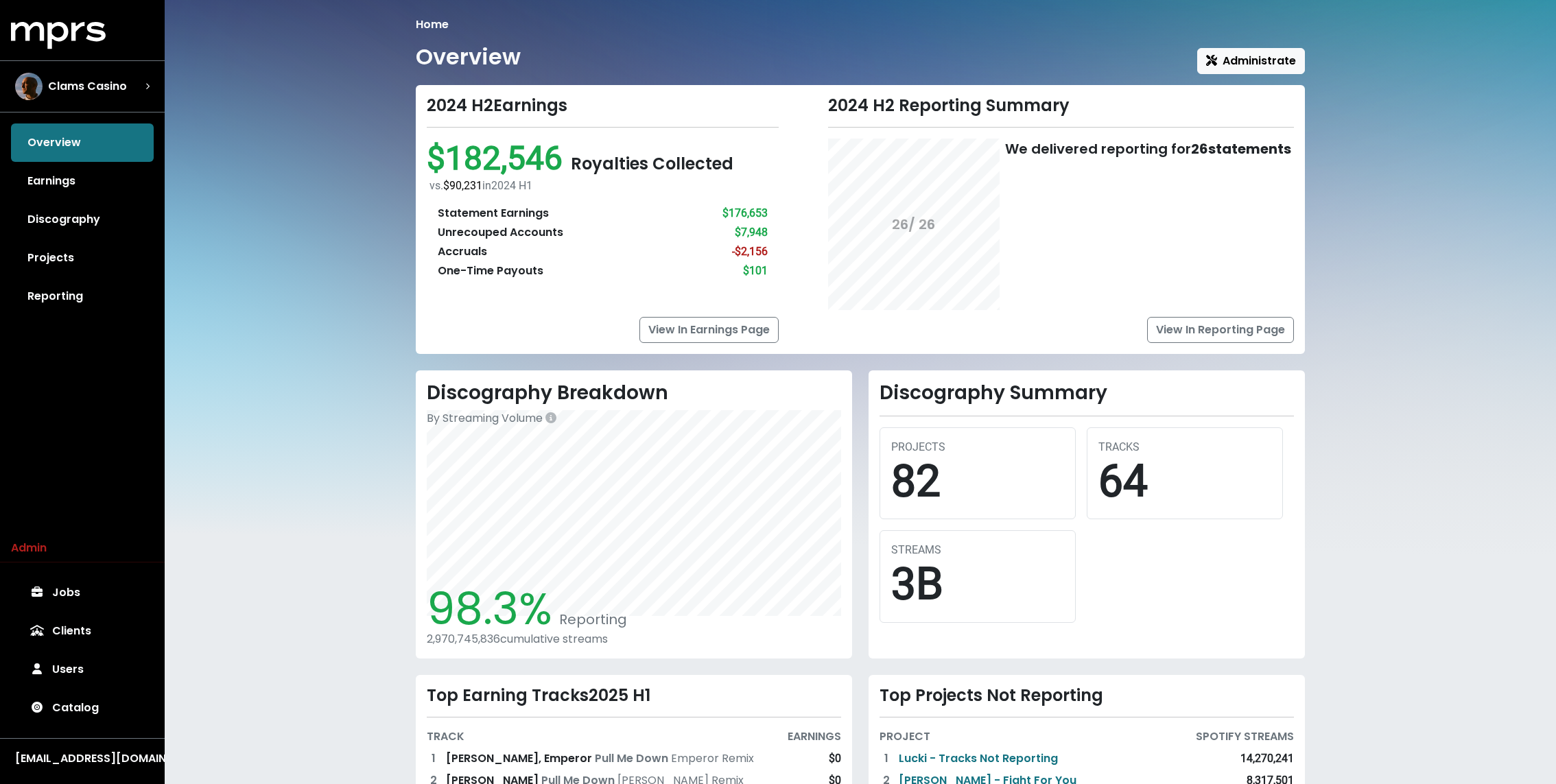
click at [58, 132] on div "Overview Earnings Discography Projects Reporting" at bounding box center [82, 219] width 165 height 192
